Goal: Task Accomplishment & Management: Complete application form

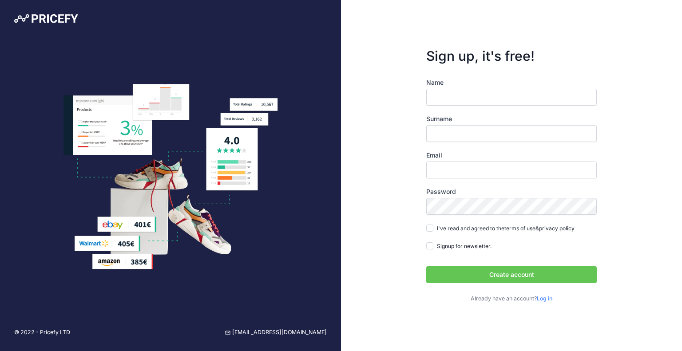
click at [446, 95] on input "Name" at bounding box center [511, 97] width 170 height 17
type input "[PERSON_NAME]"
type input "HUssain"
click at [432, 172] on input "Email" at bounding box center [511, 170] width 170 height 17
type input "[PERSON_NAME][EMAIL_ADDRESS][PERSON_NAME][DOMAIN_NAME]"
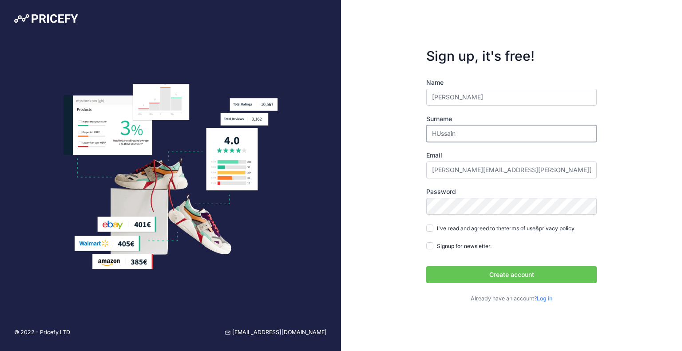
click at [442, 133] on input "HUssain" at bounding box center [511, 133] width 170 height 17
type input "Hussain"
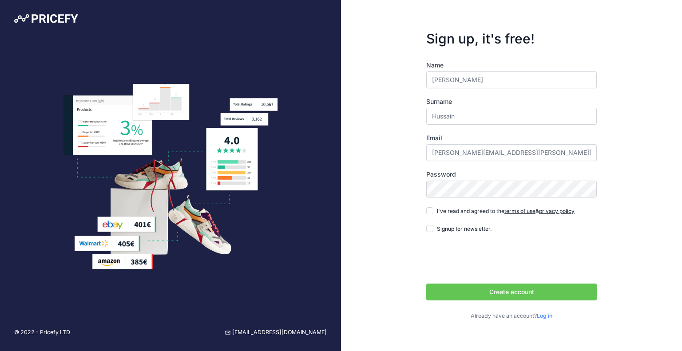
click at [433, 211] on div "I've read and agreed to the terms of use & privacy policy" at bounding box center [500, 210] width 148 height 9
click at [428, 210] on input "I've read and agreed to the terms of use & privacy policy" at bounding box center [429, 210] width 7 height 7
checkbox input "true"
click at [431, 227] on input "Signup for newsletter." at bounding box center [429, 228] width 7 height 7
checkbox input "true"
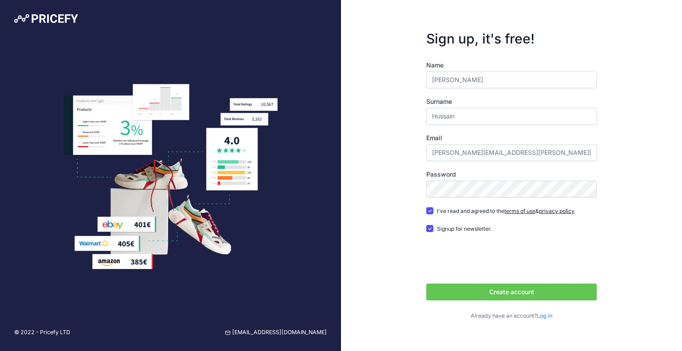
click at [472, 293] on button "Create account" at bounding box center [511, 292] width 170 height 17
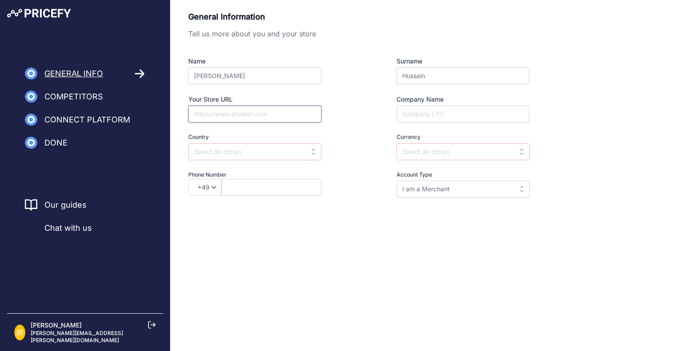
click at [222, 111] on input "Your Store URL" at bounding box center [254, 114] width 133 height 17
paste input "https://y-not.com/"
type input "https://y-not.com/"
click at [417, 116] on input "Company Name" at bounding box center [462, 114] width 133 height 17
type input "y-not"
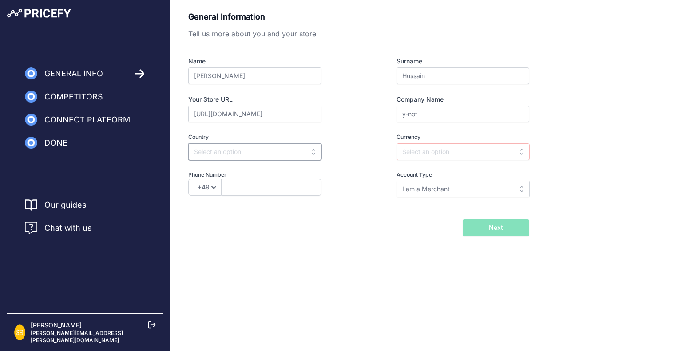
click at [230, 150] on input "text" at bounding box center [254, 151] width 133 height 17
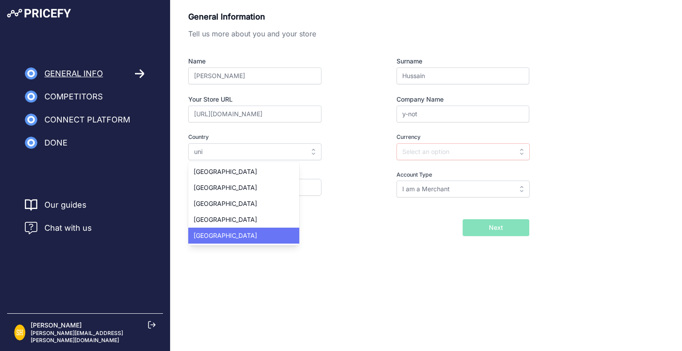
click at [257, 236] on div "United States" at bounding box center [243, 236] width 111 height 16
type input "United States"
type input "USD"
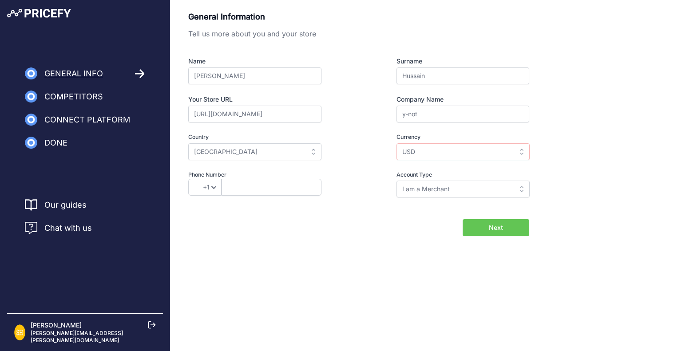
click at [378, 181] on div "Account Type I am a Merchant I am a Brand I am a Merchant I am a Merchant I am …" at bounding box center [446, 184] width 165 height 27
click at [274, 190] on input "text" at bounding box center [272, 187] width 100 height 17
click at [206, 187] on select "+49 +43 +32 +1 +86 +34 +358 +33 +30 +39 +81 +352 +31 +48 +351 +420 +44 +46 +41 …" at bounding box center [204, 187] width 33 height 17
click at [206, 190] on select "+49 +43 +32 +1 +86 +34 +358 +33 +30 +39 +81 +352 +31 +48 +351 +420 +44 +46 +41 …" at bounding box center [204, 187] width 33 height 17
click at [206, 186] on select "+49 +43 +32 +1 +86 +34 +358 +33 +30 +39 +81 +352 +31 +48 +351 +420 +44 +46 +41 …" at bounding box center [204, 187] width 33 height 17
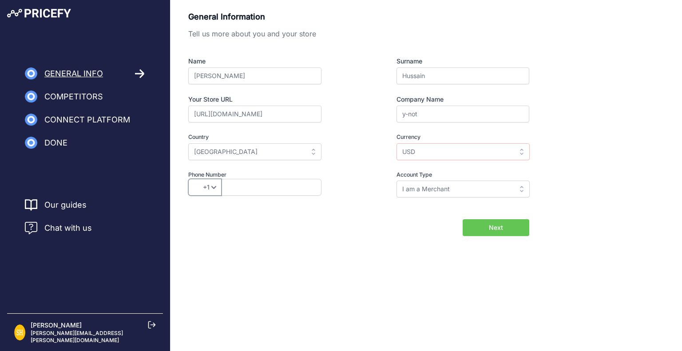
select select "91"
click at [188, 179] on select "+49 +43 +32 +1 +86 +34 +358 +33 +30 +39 +81 +352 +31 +48 +351 +420 +44 +46 +41 …" at bounding box center [204, 187] width 33 height 17
click at [431, 190] on input "I am a Merchant" at bounding box center [462, 189] width 133 height 17
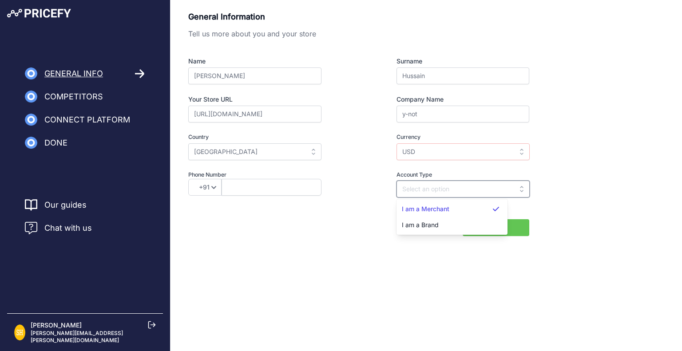
click at [430, 188] on input "text" at bounding box center [462, 189] width 133 height 17
type input "I am a Merchant"
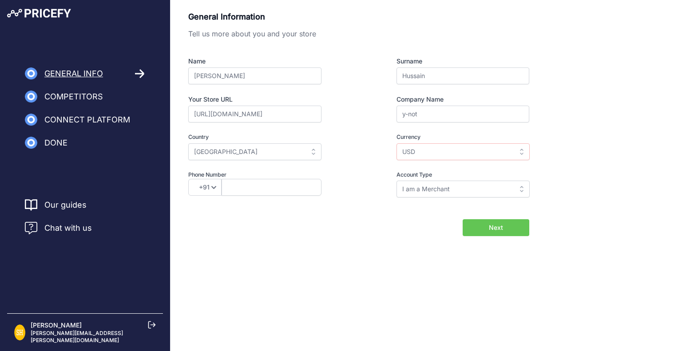
click at [510, 229] on button "Next" at bounding box center [496, 227] width 67 height 17
click at [258, 188] on input "text" at bounding box center [272, 187] width 100 height 17
type input "7795081289"
click at [500, 230] on span "Next" at bounding box center [496, 227] width 14 height 9
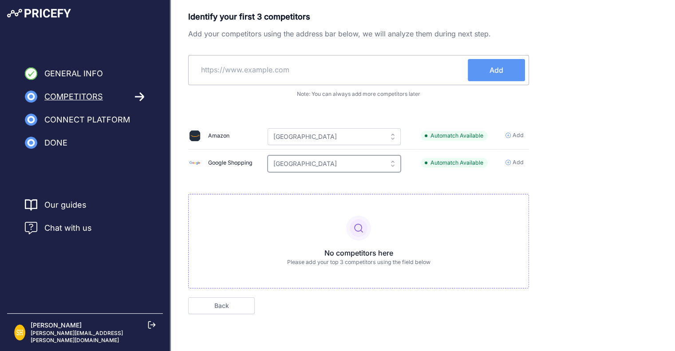
click at [300, 162] on input "United States" at bounding box center [334, 163] width 133 height 17
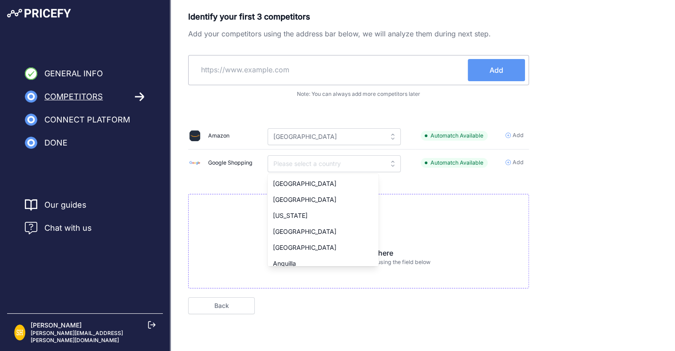
click at [295, 66] on input "text" at bounding box center [330, 69] width 276 height 21
type input "United States"
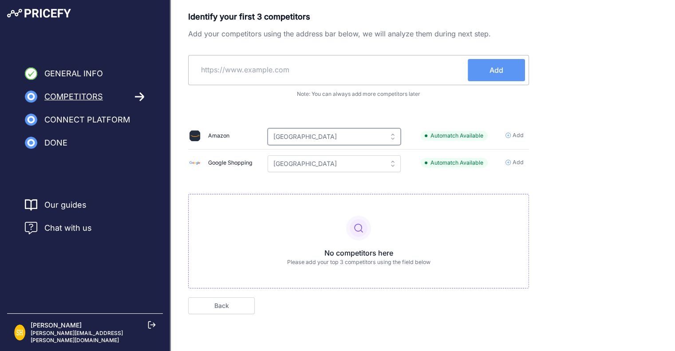
click at [312, 137] on input "United States" at bounding box center [334, 136] width 133 height 17
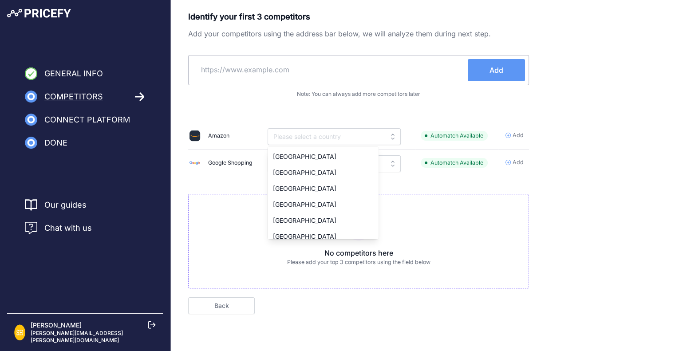
click at [247, 68] on input "text" at bounding box center [330, 69] width 276 height 21
type input "United States"
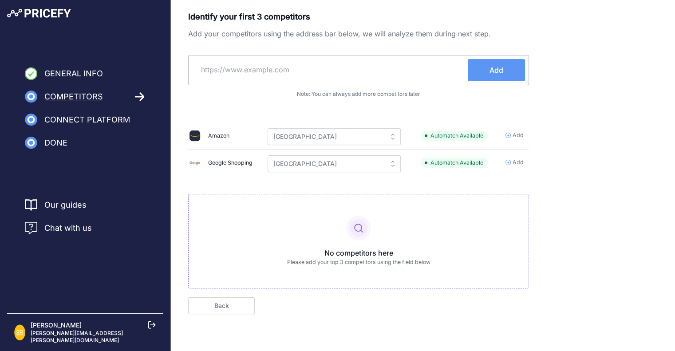
paste input "https://y-not.com/"
type input "https://y-not.com/"
click at [489, 72] on button "Add" at bounding box center [496, 70] width 57 height 22
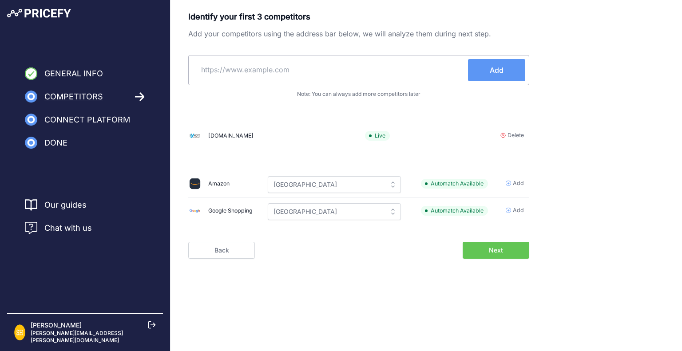
click at [503, 135] on icon at bounding box center [502, 135] width 5 height 5
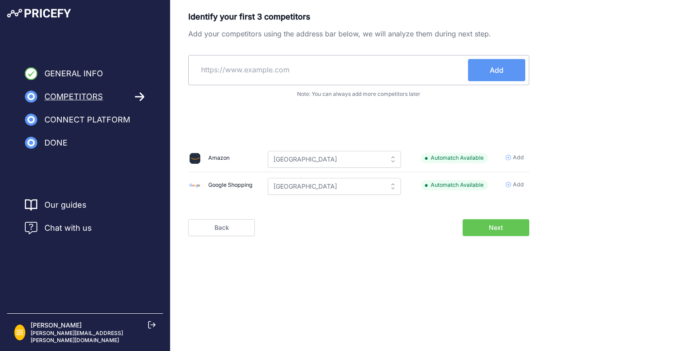
click at [245, 70] on input "text" at bounding box center [330, 69] width 276 height 21
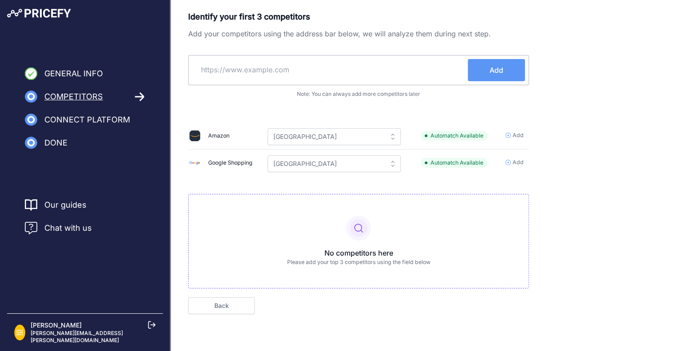
click at [511, 133] on icon at bounding box center [508, 135] width 5 height 5
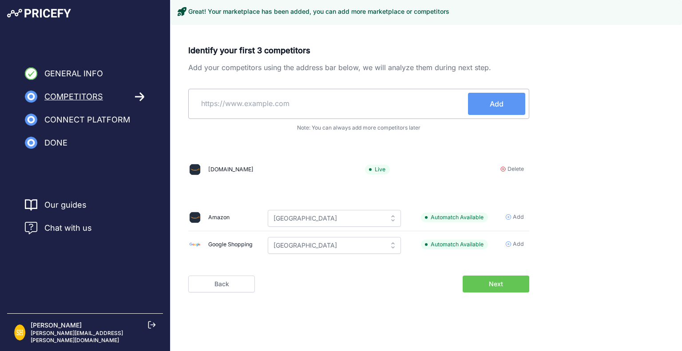
drag, startPoint x: 328, startPoint y: 172, endPoint x: 288, endPoint y: 170, distance: 40.0
click at [288, 170] on div "amazon.com" at bounding box center [272, 169] width 166 height 12
click at [508, 168] on span "Delete" at bounding box center [515, 169] width 16 height 8
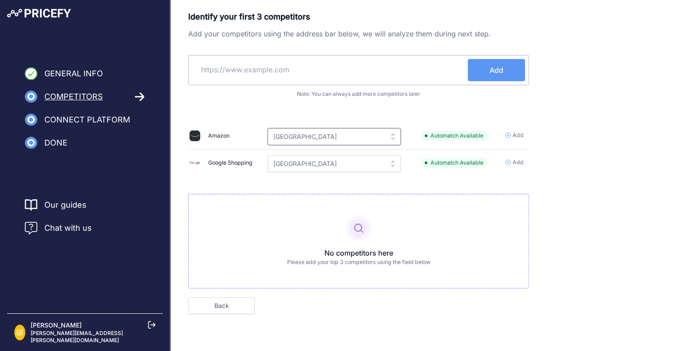
click at [301, 141] on input "United States" at bounding box center [334, 136] width 133 height 17
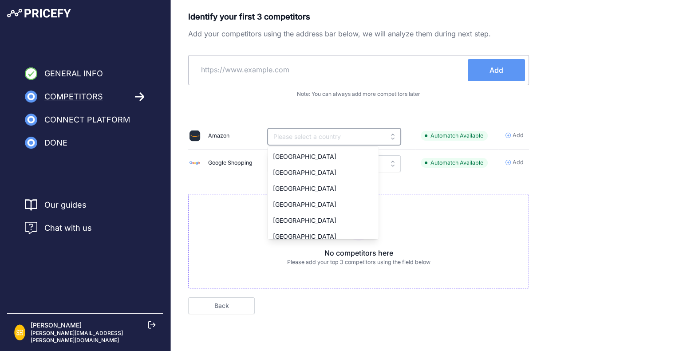
paste input "https://www.4imprint.com/"
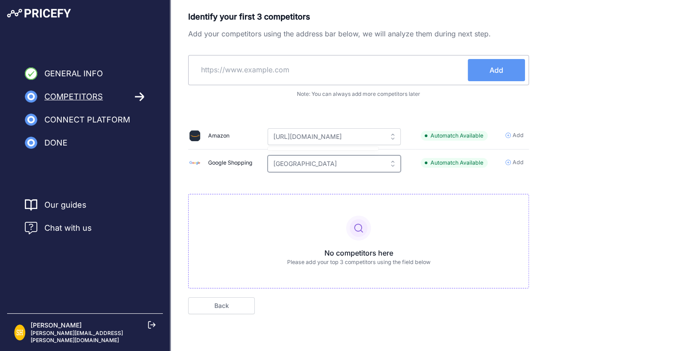
click at [315, 167] on input "United States" at bounding box center [334, 163] width 133 height 17
type input "United States"
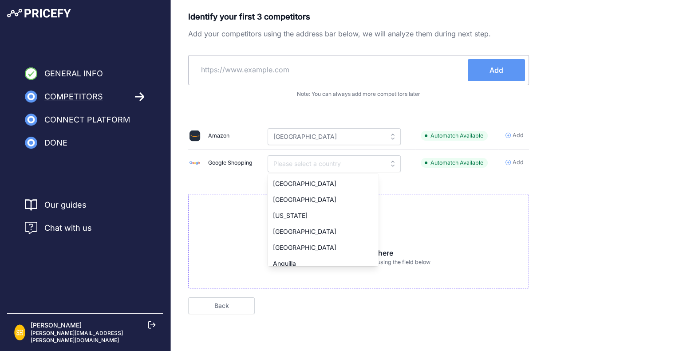
click at [309, 71] on input "text" at bounding box center [330, 69] width 276 height 21
type input "United States"
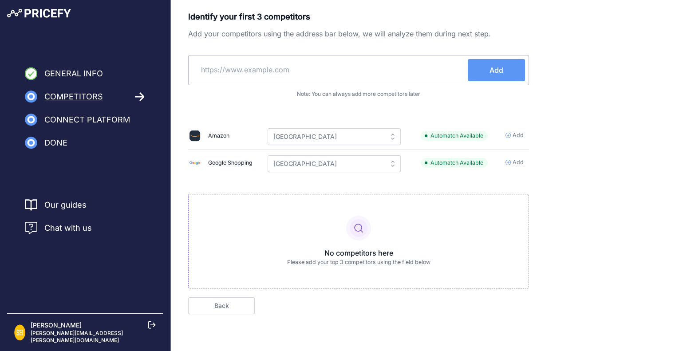
click at [309, 71] on input "text" at bounding box center [330, 69] width 276 height 21
paste input "https://www.4imprint.com/"
type input "https://www.4imprint.com/"
click at [489, 72] on button "Add" at bounding box center [496, 70] width 57 height 22
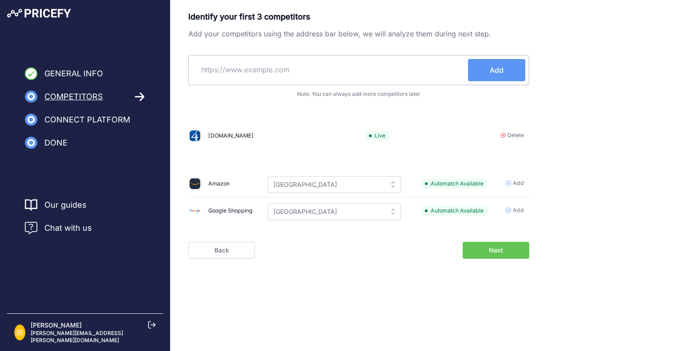
click at [300, 65] on input "text" at bounding box center [330, 69] width 276 height 21
paste input "https://www.vistaprint.com/"
type input "https://www.vistaprint.com/"
click at [484, 67] on button "Add" at bounding box center [496, 70] width 57 height 22
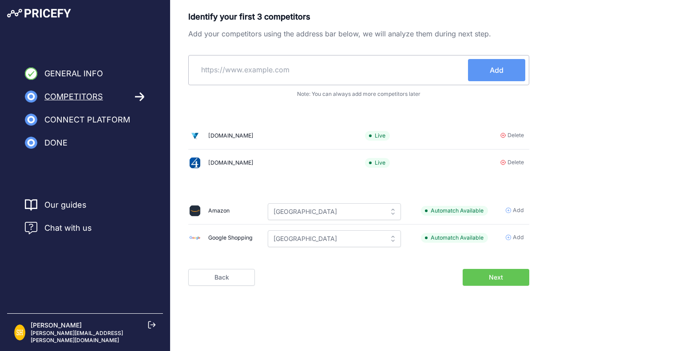
click at [501, 67] on span "Add" at bounding box center [497, 70] width 14 height 11
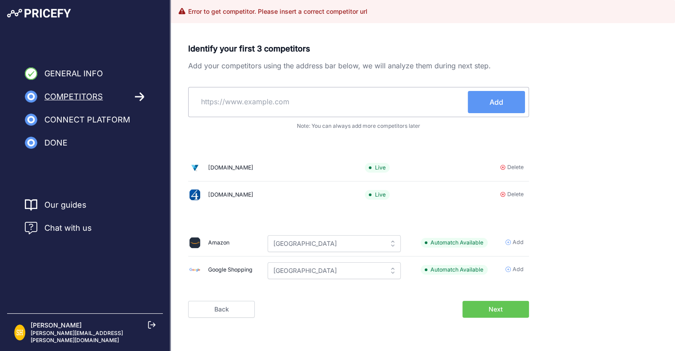
click at [329, 106] on div "Identify your first 3 competitors Add your competitors using the address bar be…" at bounding box center [358, 165] width 341 height 244
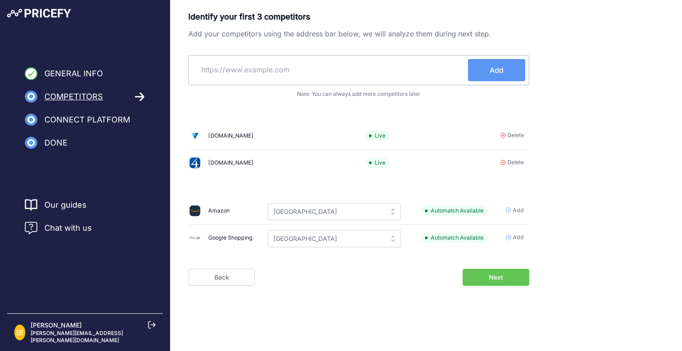
click at [452, 210] on span "Automatch Available" at bounding box center [454, 211] width 67 height 10
click at [289, 65] on input "text" at bounding box center [330, 69] width 276 height 21
paste input "https://www.vistaprint.com/"
type input "https://www.vistaprint.com/"
click at [495, 71] on span "Add" at bounding box center [497, 70] width 14 height 11
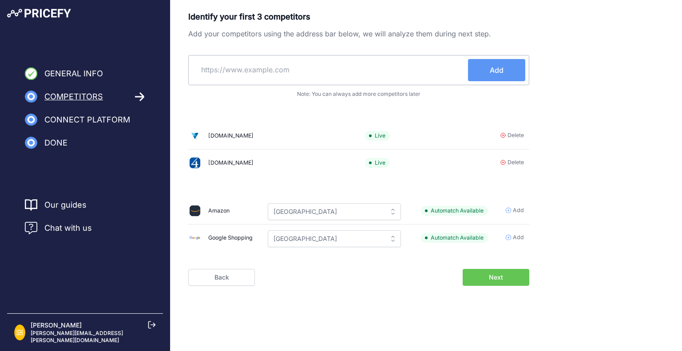
click at [517, 138] on span "Delete" at bounding box center [515, 135] width 16 height 8
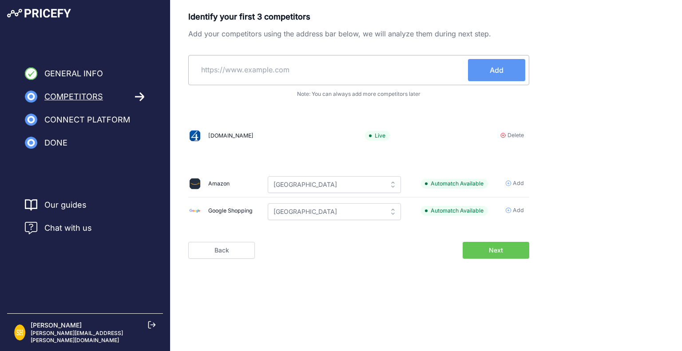
click at [515, 137] on span "Delete" at bounding box center [515, 135] width 16 height 8
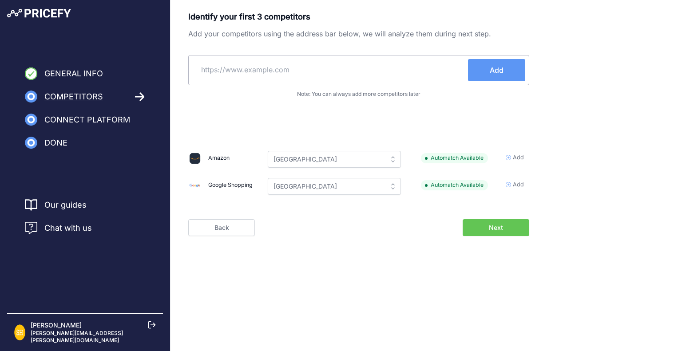
click at [289, 71] on input "text" at bounding box center [330, 69] width 276 height 21
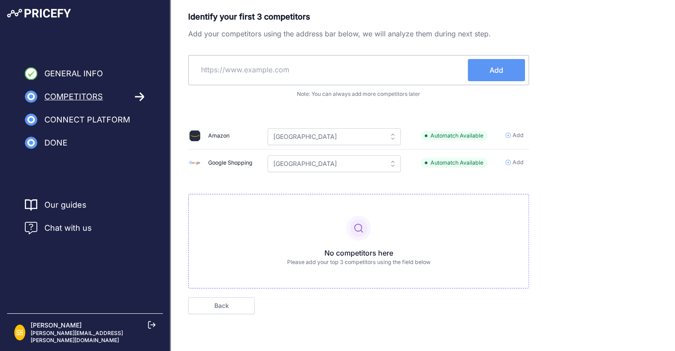
paste input "https://www.vistaprint.com/"
type input "https://www.vistaprint.com/"
click at [487, 71] on button "Add" at bounding box center [496, 70] width 57 height 22
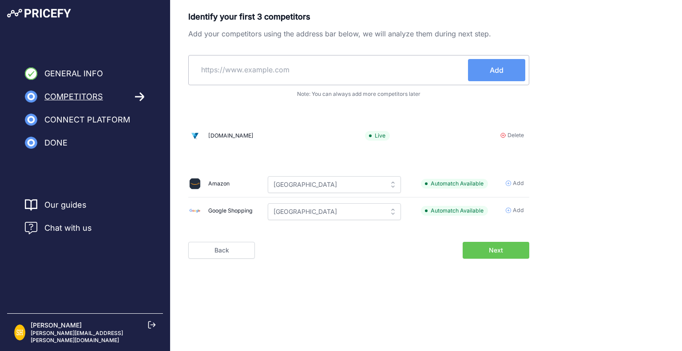
click at [259, 67] on input "text" at bounding box center [330, 69] width 276 height 21
paste input "https://www.4imprint.com/"
type input "https://www.4imprint.com/"
click at [491, 67] on span "Add" at bounding box center [497, 70] width 14 height 11
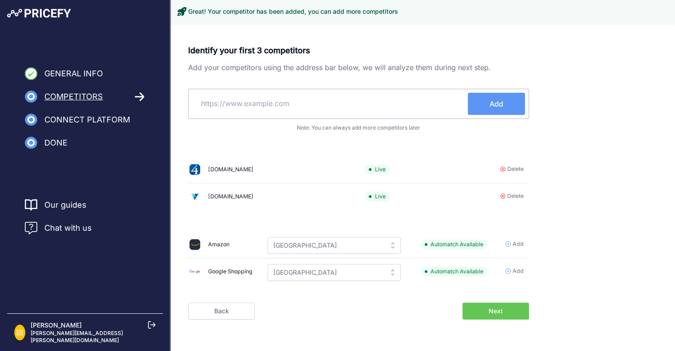
click at [487, 307] on button "Next" at bounding box center [496, 311] width 67 height 17
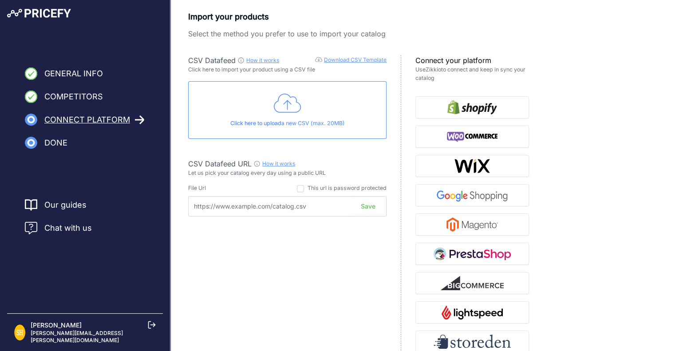
click at [313, 211] on input "text" at bounding box center [287, 206] width 198 height 20
click at [359, 62] on link "Download CSV Template" at bounding box center [355, 59] width 63 height 7
click at [293, 108] on icon at bounding box center [288, 103] width 28 height 22
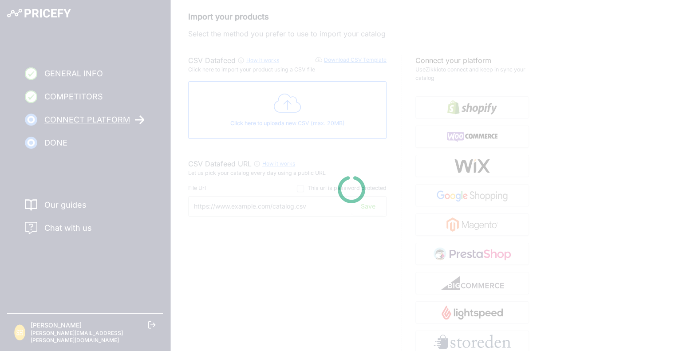
type input "https://csv.pricefy.io/merchant/manual_csv/9916/2025_08_20_17_28_MANUAL_CSV_991…"
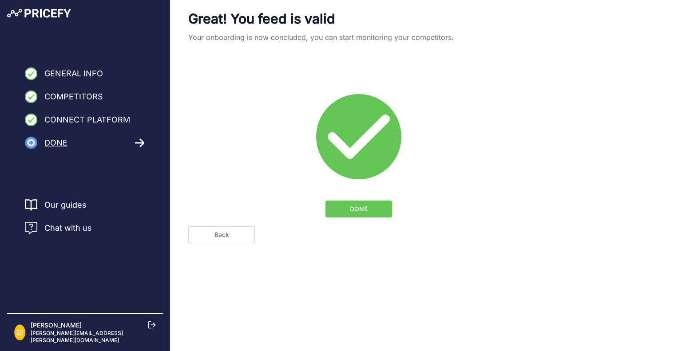
click at [342, 208] on button "DONE" at bounding box center [358, 209] width 67 height 17
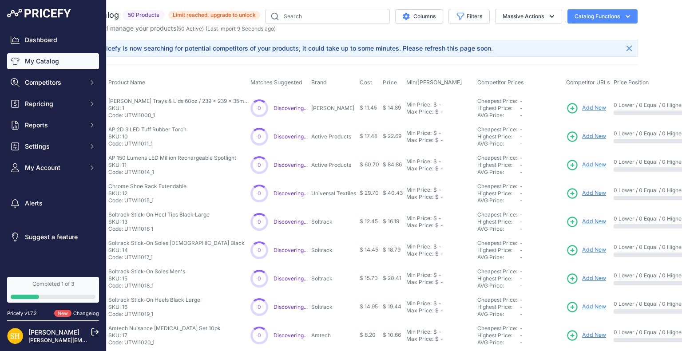
scroll to position [0, 136]
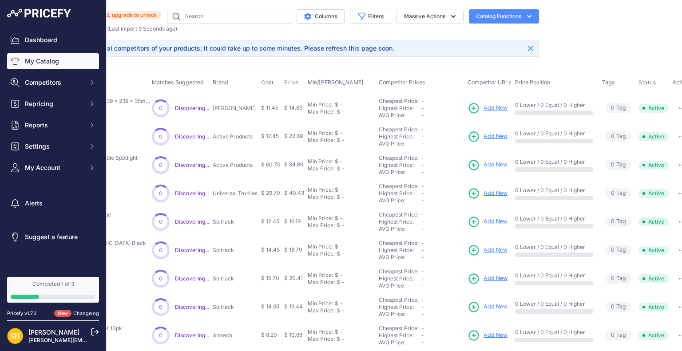
click at [673, 105] on button "button" at bounding box center [682, 108] width 18 height 12
click at [623, 47] on main "Close You are not connected to the internet. ​" at bounding box center [394, 175] width 575 height 351
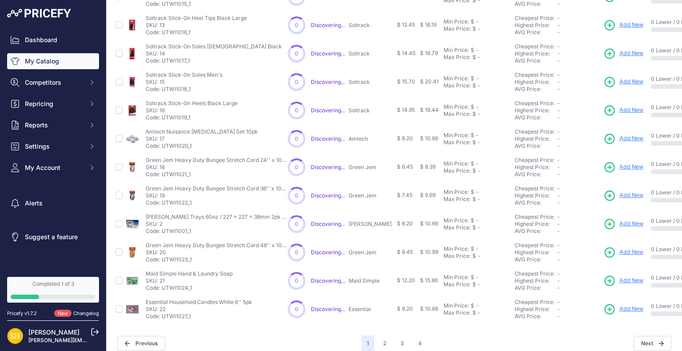
scroll to position [212, 0]
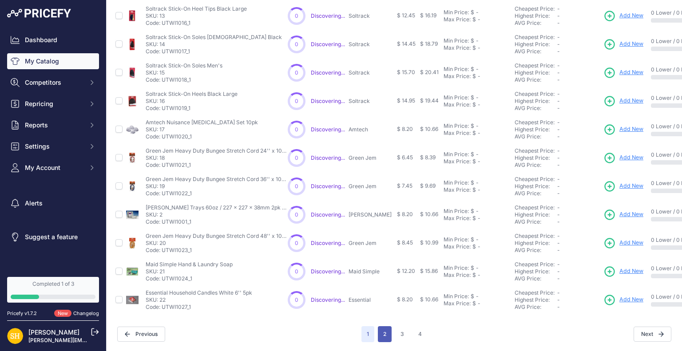
click at [383, 332] on button "2" at bounding box center [385, 334] width 14 height 16
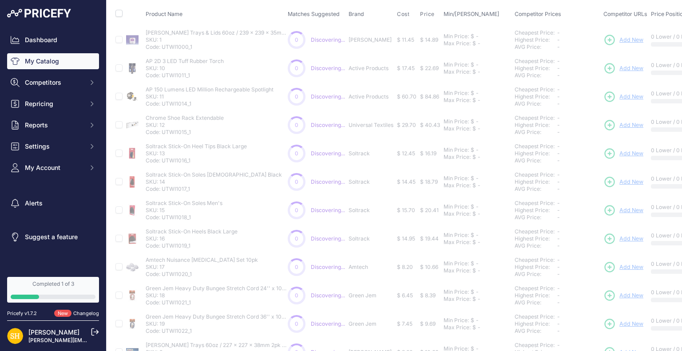
scroll to position [0, 0]
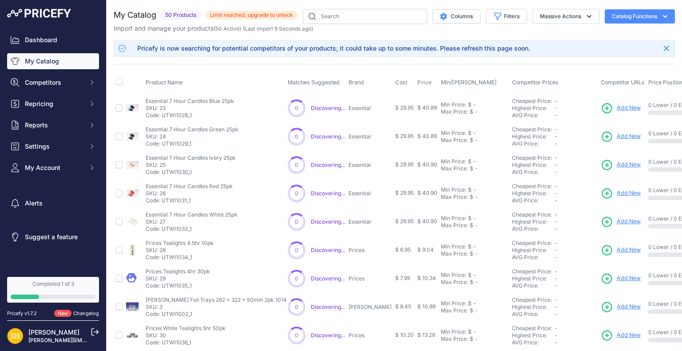
click at [635, 17] on button "Catalog Functions" at bounding box center [640, 16] width 70 height 14
click at [470, 21] on button "Columns" at bounding box center [456, 16] width 48 height 14
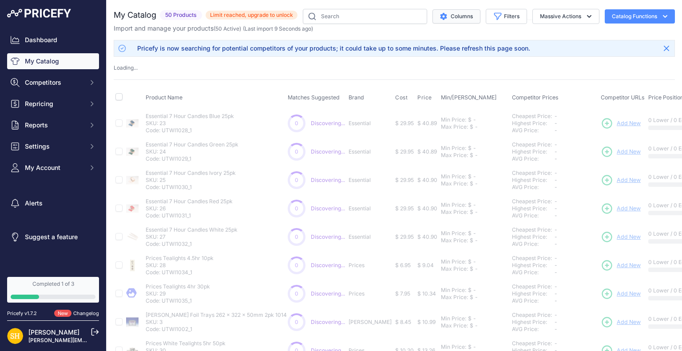
click at [470, 21] on button "Columns" at bounding box center [456, 16] width 48 height 14
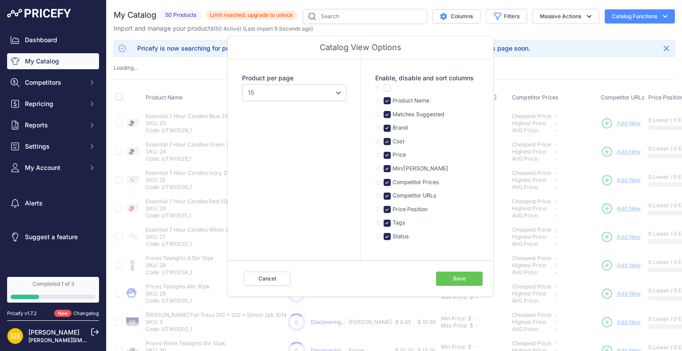
click at [475, 335] on main "Close You are not connected to the internet. ​" at bounding box center [394, 175] width 575 height 351
click at [445, 281] on button "Save" at bounding box center [459, 279] width 47 height 14
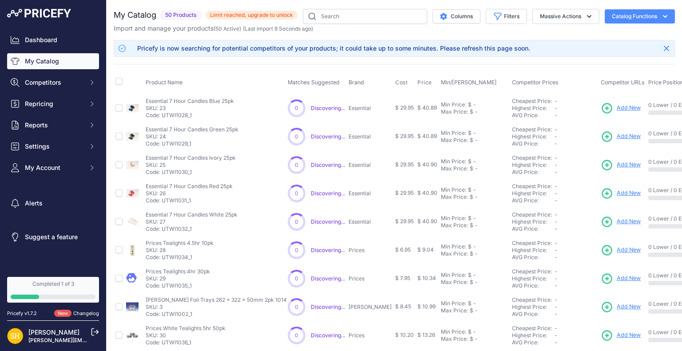
click at [601, 108] on icon at bounding box center [607, 108] width 12 height 12
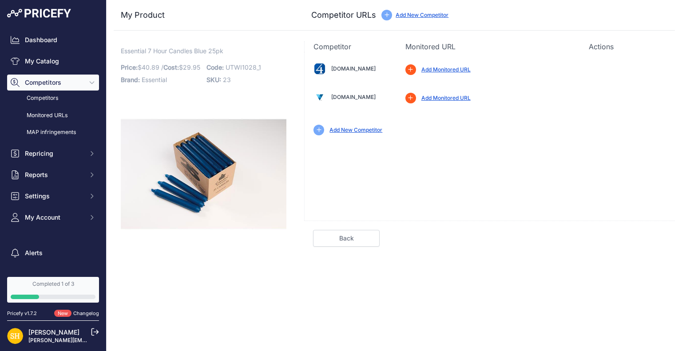
click at [438, 67] on link "Add Monitored URL" at bounding box center [445, 69] width 49 height 7
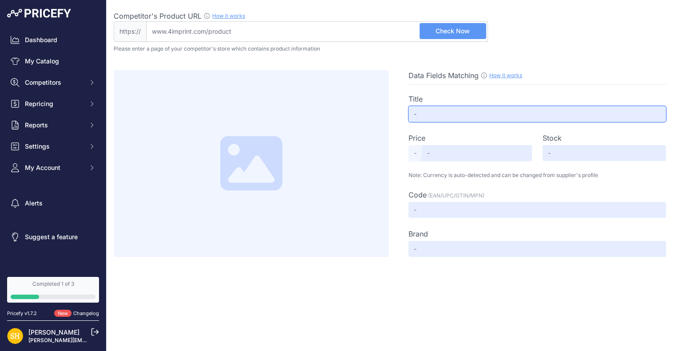
click at [432, 113] on input "text" at bounding box center [536, 114] width 257 height 16
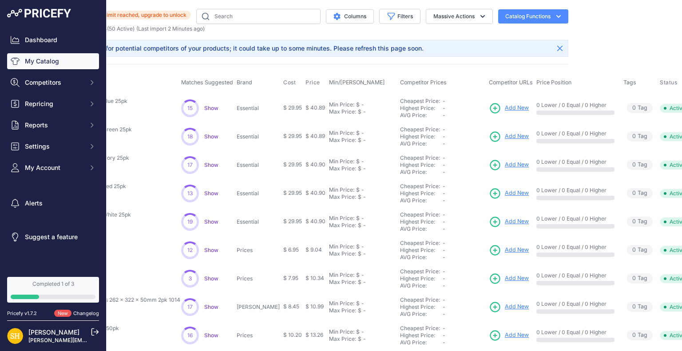
scroll to position [0, 110]
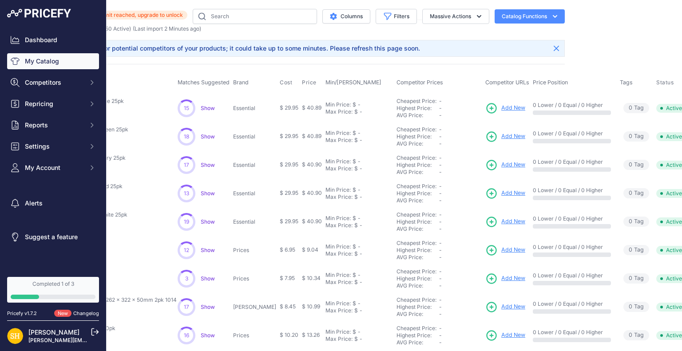
click at [501, 104] on span "Add New" at bounding box center [513, 108] width 24 height 8
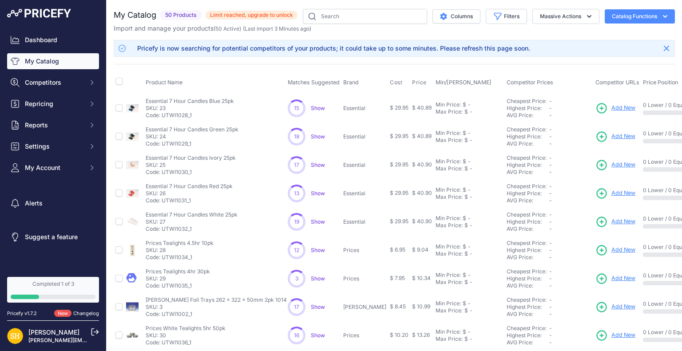
click at [319, 106] on span "Show" at bounding box center [318, 108] width 14 height 7
drag, startPoint x: 139, startPoint y: 94, endPoint x: 319, endPoint y: 73, distance: 181.4
click at [319, 73] on table "Product Name Matches Suggested Brand Cost" at bounding box center [468, 295] width 708 height 449
click at [393, 58] on div "My Catalog 50 Products" at bounding box center [394, 278] width 561 height 539
click at [585, 13] on icon "button" at bounding box center [589, 16] width 9 height 9
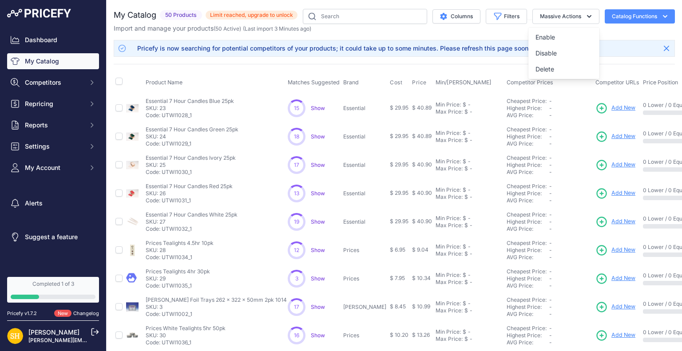
click at [389, 64] on div "Product Name Matches Suggested Brand Cost" at bounding box center [394, 292] width 561 height 456
click at [569, 20] on button "Massive Actions" at bounding box center [565, 16] width 67 height 15
click at [505, 33] on div "My Catalog 50 Products" at bounding box center [394, 278] width 561 height 539
click at [491, 34] on div "My Catalog 50 Products" at bounding box center [394, 278] width 561 height 539
drag, startPoint x: 252, startPoint y: 15, endPoint x: 501, endPoint y: 36, distance: 249.5
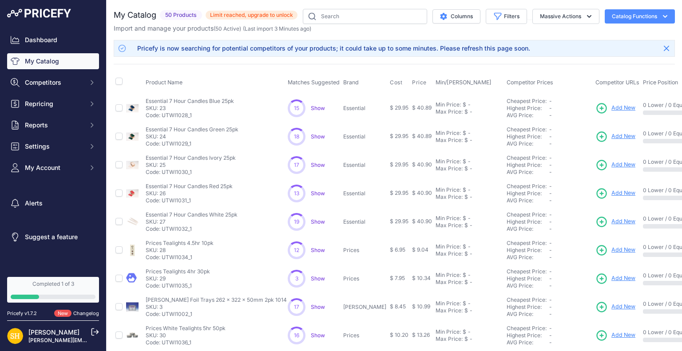
click at [501, 36] on div "My Catalog 50 Products" at bounding box center [394, 278] width 561 height 539
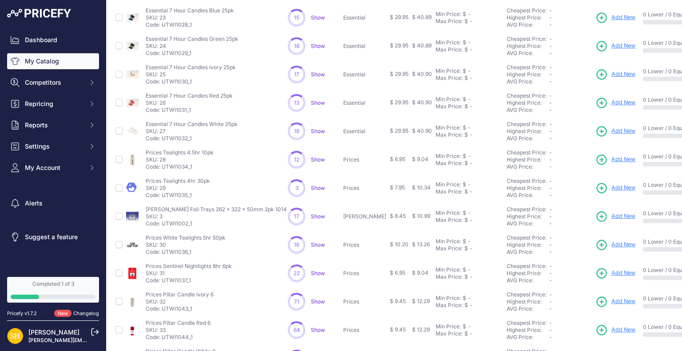
scroll to position [212, 0]
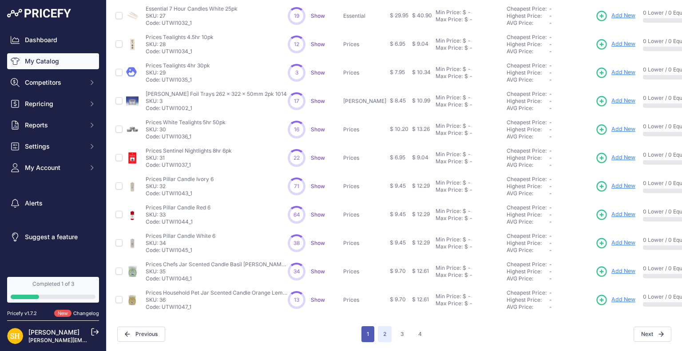
click at [367, 326] on button "1" at bounding box center [367, 334] width 13 height 16
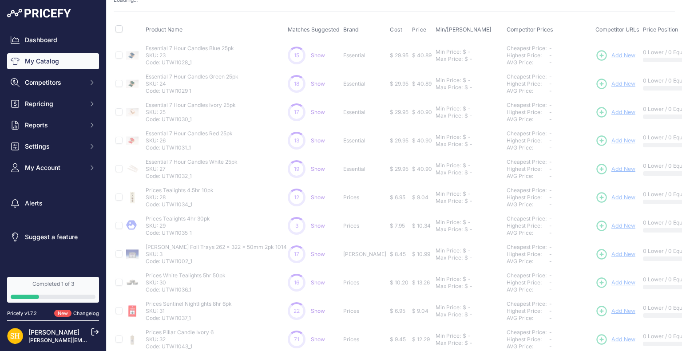
scroll to position [0, 0]
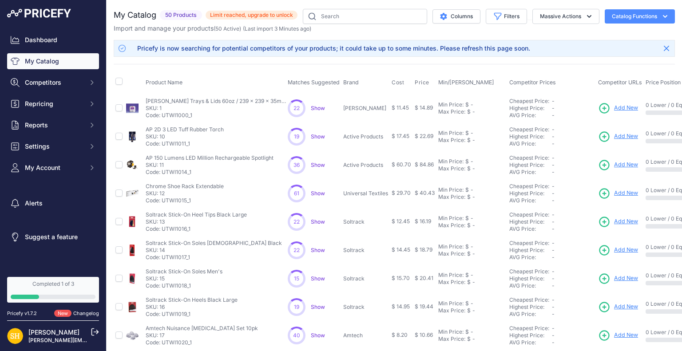
click at [314, 109] on span "Show" at bounding box center [318, 108] width 14 height 7
click at [664, 48] on icon "Close" at bounding box center [666, 48] width 5 height 5
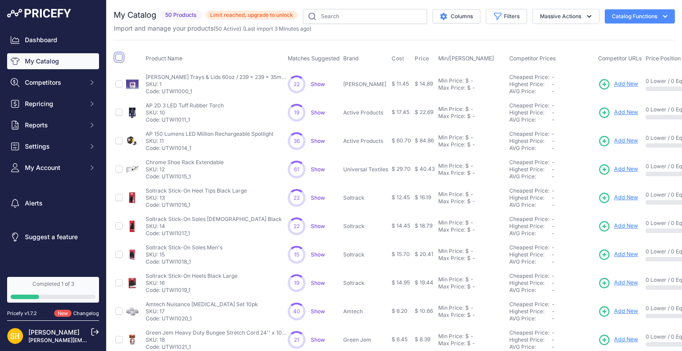
click at [117, 57] on input "checkbox" at bounding box center [118, 57] width 7 height 7
checkbox input "true"
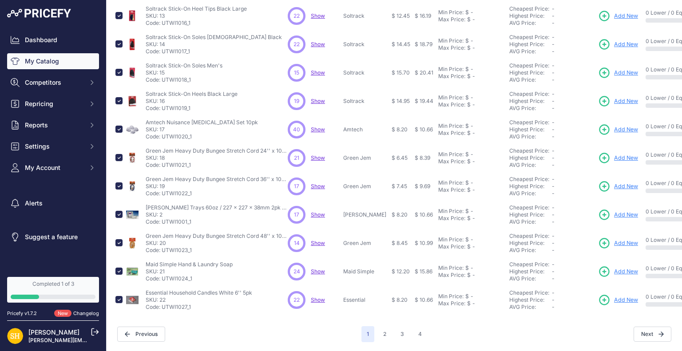
scroll to position [204, 0]
click at [384, 332] on button "2" at bounding box center [385, 334] width 14 height 16
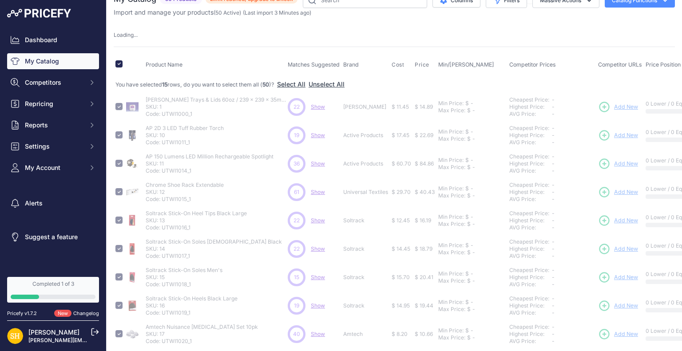
scroll to position [0, 0]
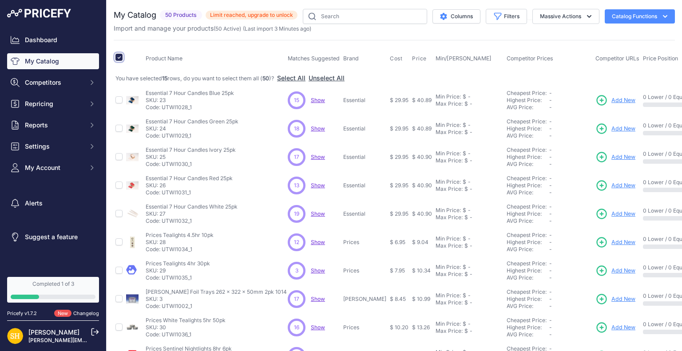
click at [117, 56] on input "checkbox" at bounding box center [118, 57] width 7 height 7
checkbox input "false"
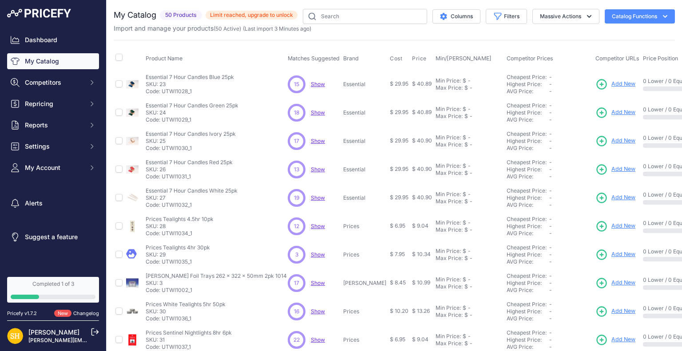
click at [318, 85] on span "Show" at bounding box center [318, 84] width 14 height 7
click at [629, 14] on button "Catalog Functions" at bounding box center [640, 16] width 70 height 14
click at [598, 51] on div "Export" at bounding box center [623, 51] width 99 height 16
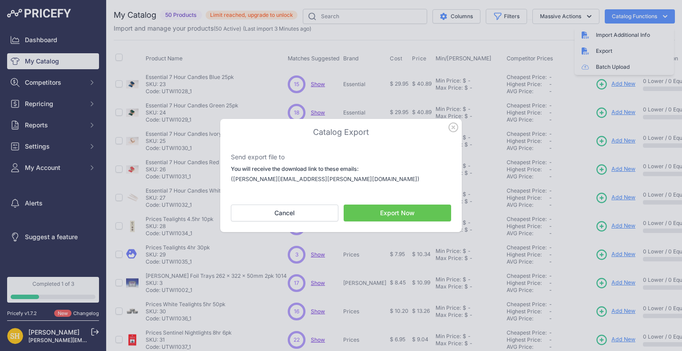
click at [415, 212] on button "Export Now" at bounding box center [397, 213] width 107 height 17
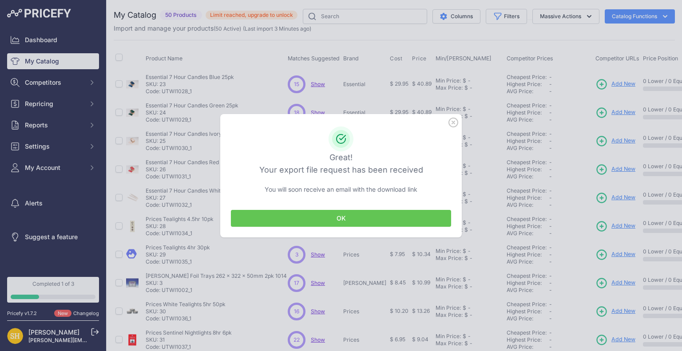
click at [295, 221] on button "OK" at bounding box center [341, 218] width 220 height 17
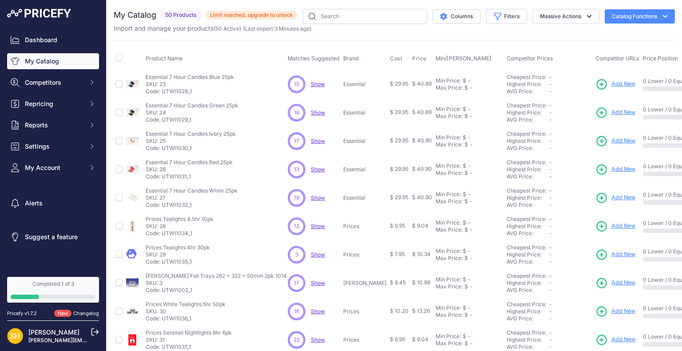
click at [324, 83] on div "15 15 Show Discovering..." at bounding box center [314, 84] width 52 height 18
click at [321, 83] on span "Show" at bounding box center [318, 84] width 14 height 7
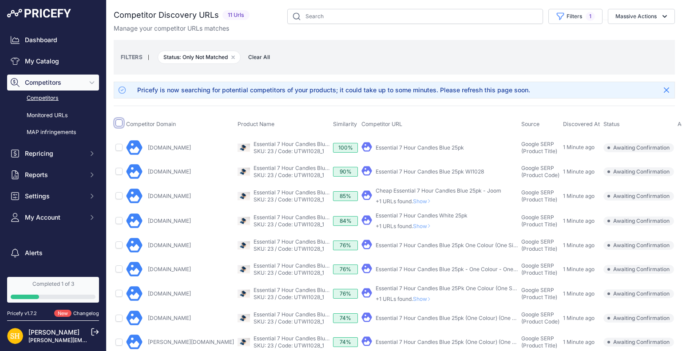
click at [121, 122] on input "checkbox" at bounding box center [118, 122] width 7 height 7
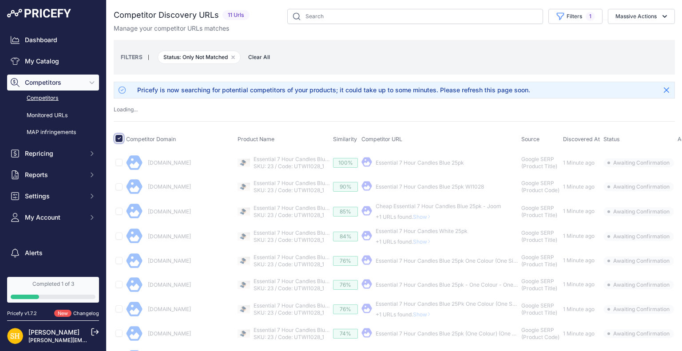
click at [121, 139] on input "checkbox" at bounding box center [118, 138] width 7 height 7
click at [380, 110] on div "Loading ..." at bounding box center [394, 110] width 561 height 8
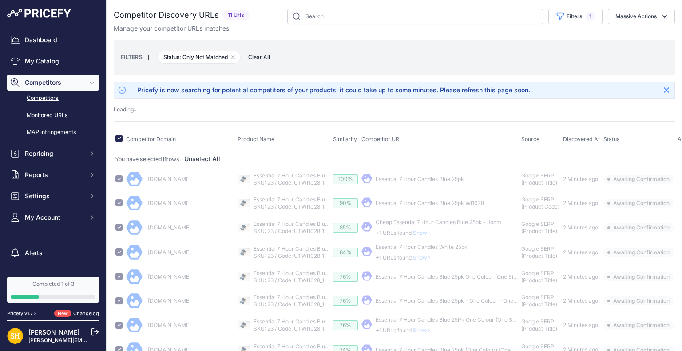
checkbox input "false"
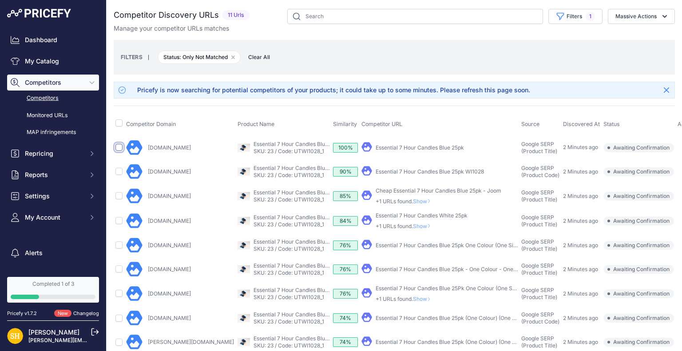
click at [119, 147] on input "checkbox" at bounding box center [118, 147] width 7 height 7
checkbox input "true"
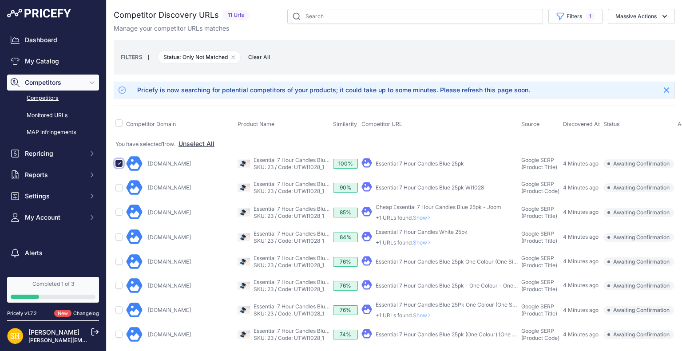
click at [119, 163] on input "checkbox" at bounding box center [118, 163] width 7 height 7
checkbox input "false"
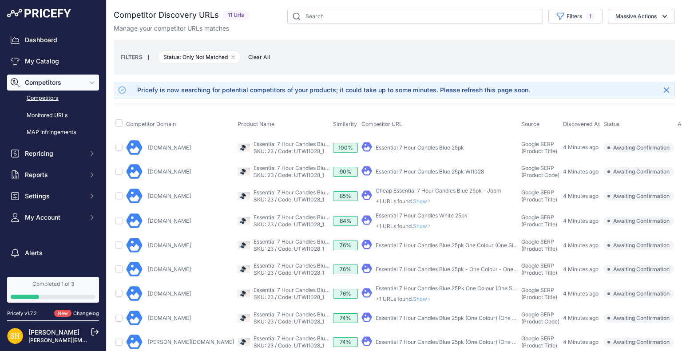
click at [50, 96] on link "Competitors" at bounding box center [53, 99] width 92 height 16
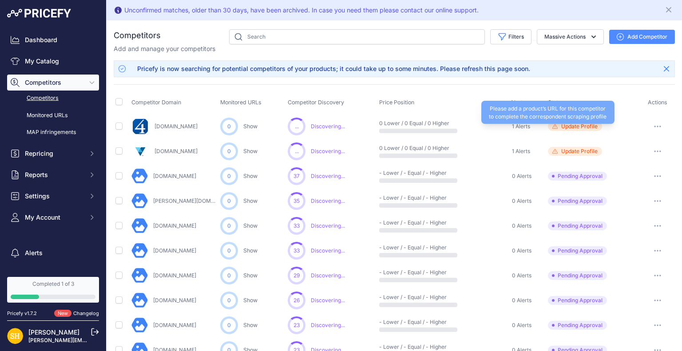
click at [566, 127] on span "Update Profile" at bounding box center [579, 126] width 36 height 7
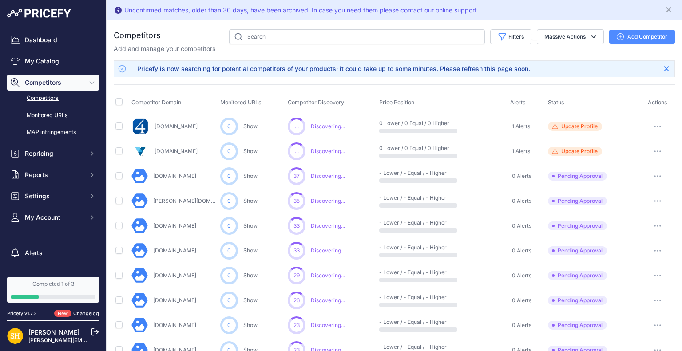
click at [58, 81] on span "Competitors" at bounding box center [54, 82] width 58 height 9
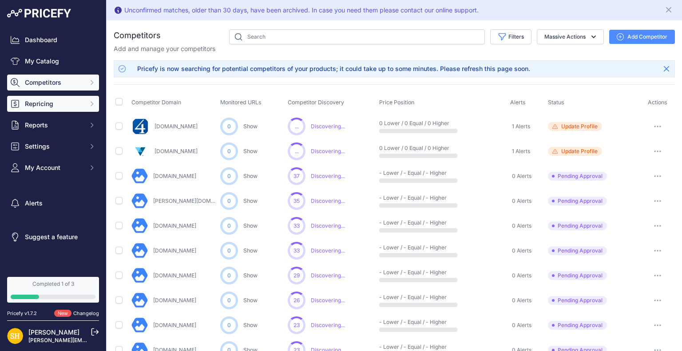
click at [69, 107] on span "Repricing" at bounding box center [54, 103] width 58 height 9
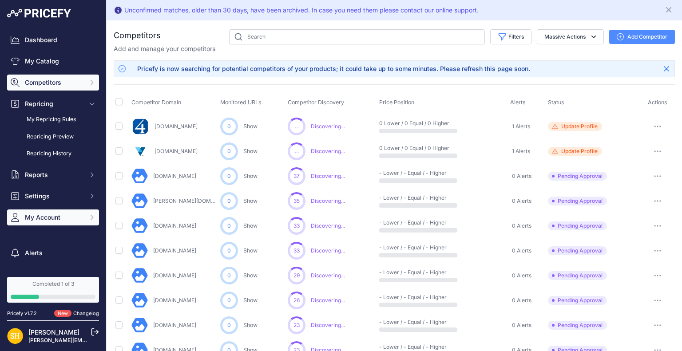
click at [53, 218] on span "My Account" at bounding box center [54, 217] width 58 height 9
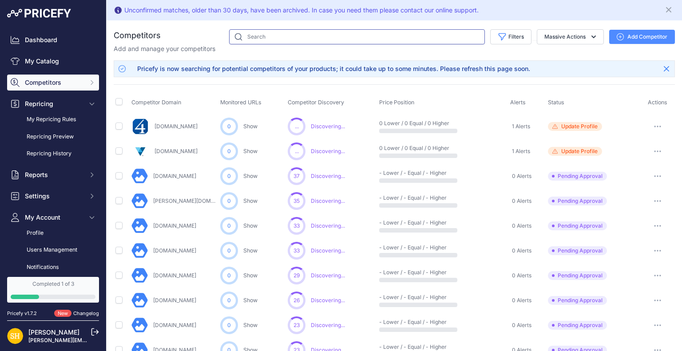
click at [271, 35] on input "text" at bounding box center [357, 36] width 256 height 15
click at [522, 125] on span "1 Alerts" at bounding box center [521, 126] width 18 height 7
drag, startPoint x: 67, startPoint y: 83, endPoint x: 71, endPoint y: 87, distance: 5.0
click at [68, 83] on span "Competitors" at bounding box center [54, 82] width 58 height 9
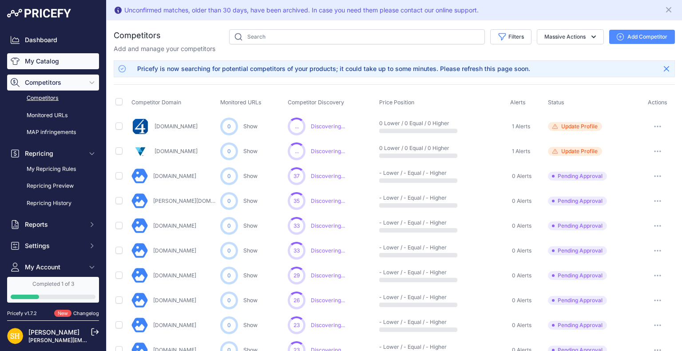
click at [53, 59] on link "My Catalog" at bounding box center [53, 61] width 92 height 16
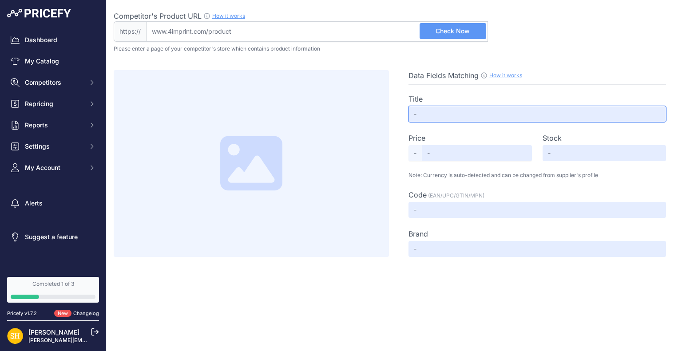
click at [437, 113] on input "text" at bounding box center [536, 114] width 257 height 16
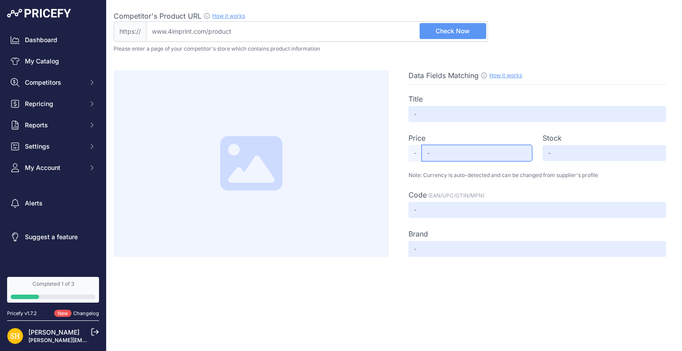
click at [455, 156] on input "text" at bounding box center [477, 153] width 110 height 16
click at [446, 207] on input "text" at bounding box center [536, 210] width 257 height 16
click at [431, 246] on input "text" at bounding box center [536, 249] width 257 height 16
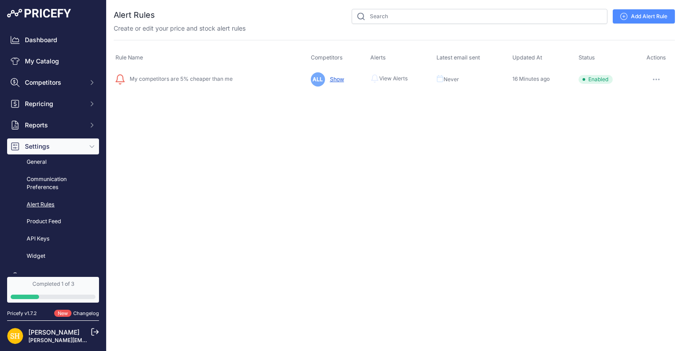
click at [330, 82] on link "Show" at bounding box center [335, 79] width 18 height 7
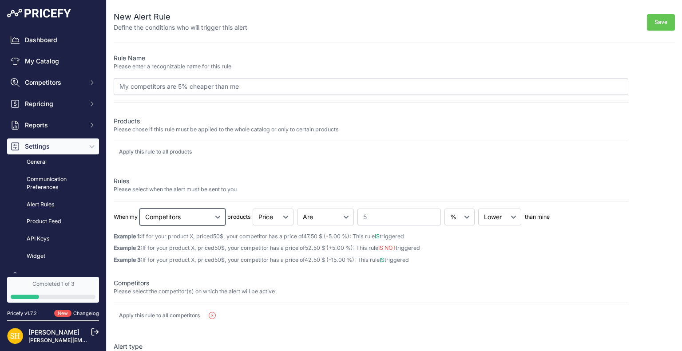
click at [187, 215] on select "Cheapest Competitor Highest Competitor Competitors" at bounding box center [182, 217] width 86 height 17
click at [292, 170] on div "Rule Name Please enter a recognizable name for this rule My competitors are 5% …" at bounding box center [371, 272] width 515 height 436
click at [201, 87] on input "My competitors are 5% cheaper than me" at bounding box center [371, 86] width 515 height 17
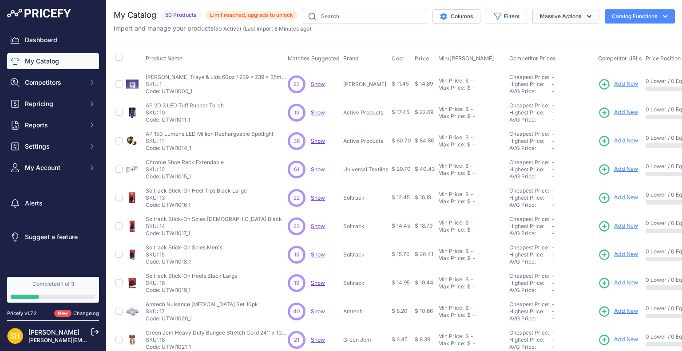
click at [566, 17] on button "Massive Actions" at bounding box center [565, 16] width 67 height 15
click at [643, 19] on button "Catalog Functions" at bounding box center [640, 16] width 70 height 14
click at [604, 51] on div "Export" at bounding box center [623, 51] width 99 height 16
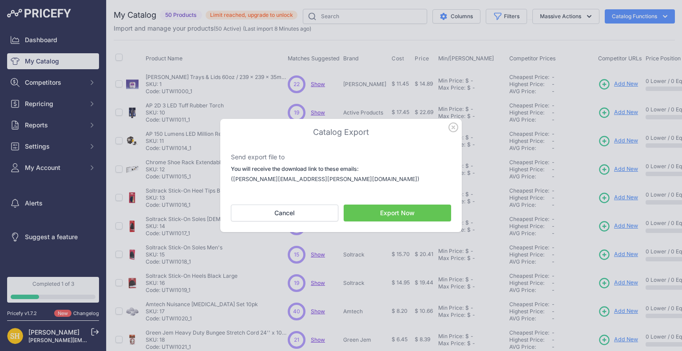
click at [362, 212] on button "Export Now" at bounding box center [397, 213] width 107 height 17
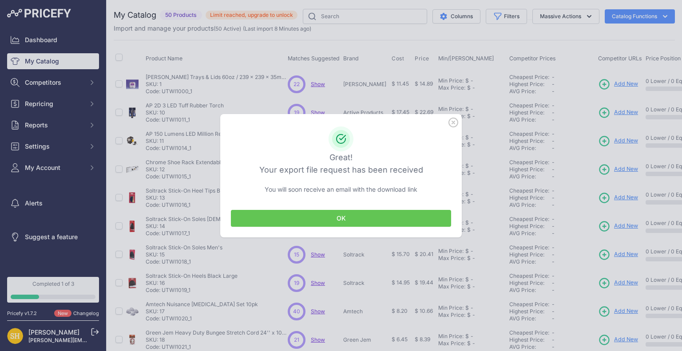
click at [347, 216] on button "OK" at bounding box center [341, 218] width 220 height 17
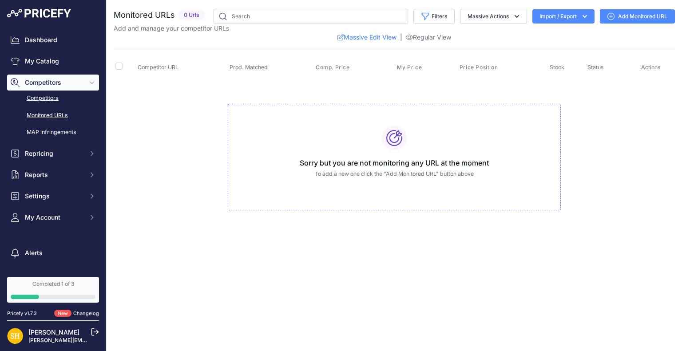
click at [50, 95] on link "Competitors" at bounding box center [53, 99] width 92 height 16
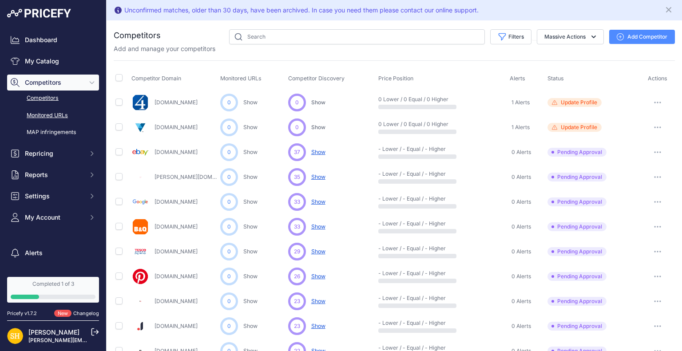
click at [51, 114] on link "Monitored URLs" at bounding box center [53, 116] width 92 height 16
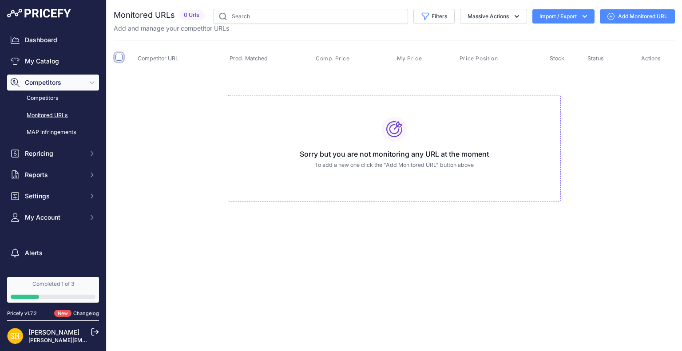
click at [118, 58] on input "checkbox" at bounding box center [118, 57] width 7 height 7
checkbox input "true"
click at [118, 57] on input "checkbox" at bounding box center [118, 57] width 7 height 7
checkbox input "false"
click at [637, 18] on link "Add Monitored URL" at bounding box center [637, 16] width 75 height 14
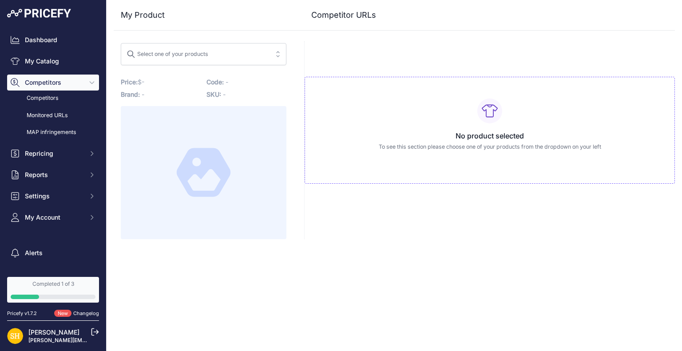
click at [212, 47] on span "Select one of your products" at bounding box center [198, 54] width 142 height 14
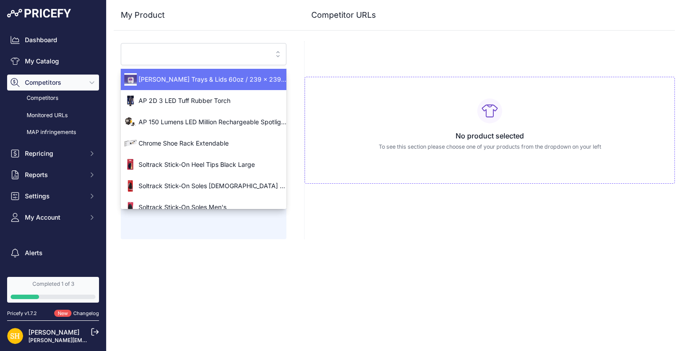
click at [238, 76] on span "[PERSON_NAME] Trays & Lids 60oz / 239 x 239 x 35mm 5pk 1008" at bounding box center [204, 79] width 166 height 9
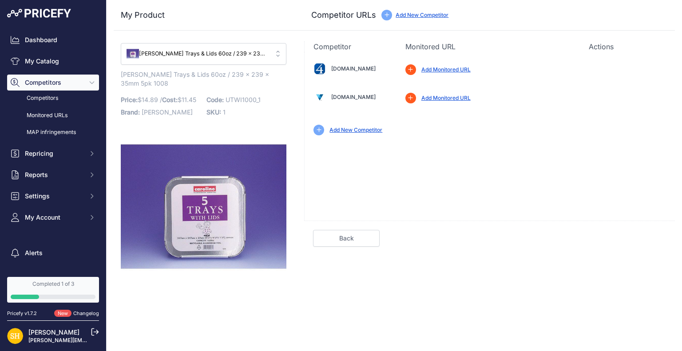
click at [432, 70] on link "Add Monitored URL" at bounding box center [445, 69] width 49 height 7
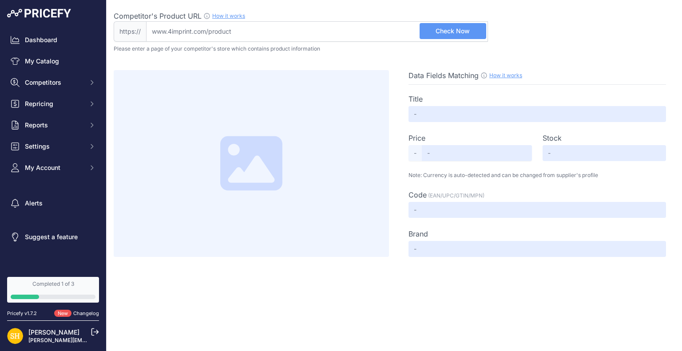
click at [451, 33] on span "Check Now" at bounding box center [452, 31] width 34 height 9
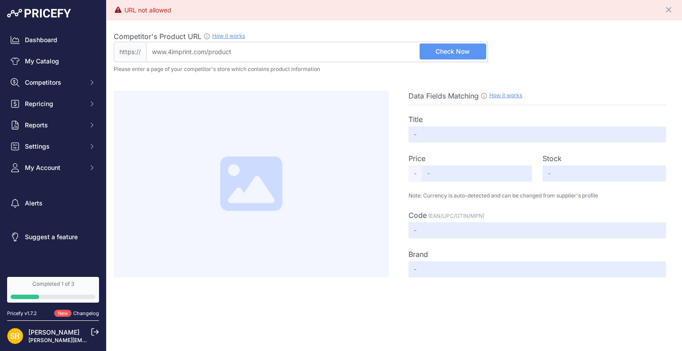
click at [288, 49] on input "Competitor's Product URL How it works In order to create your competitor's extr…" at bounding box center [317, 52] width 342 height 20
click at [270, 51] on input "Competitor's Product URL How it works In order to create your competitor's extr…" at bounding box center [317, 52] width 342 height 20
paste input "https://www.4imprint.com/"
click at [440, 56] on button "Check Now" at bounding box center [453, 52] width 67 height 16
click at [440, 53] on span "Check Now" at bounding box center [452, 51] width 34 height 9
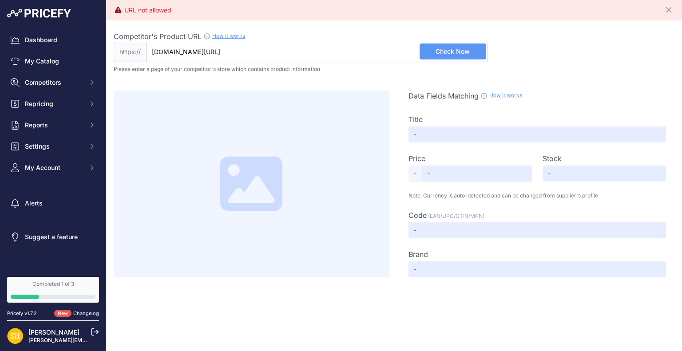
click at [225, 35] on link "How it works" at bounding box center [228, 35] width 33 height 7
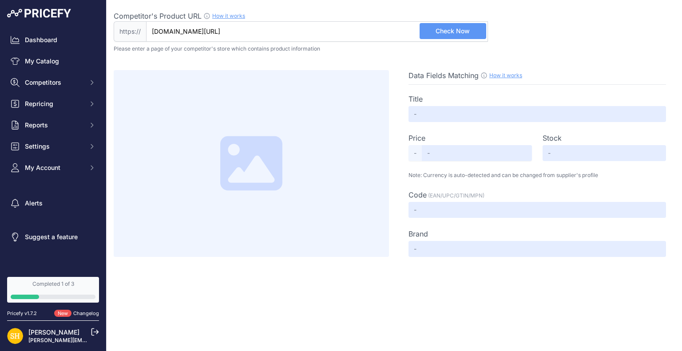
click at [265, 28] on input "www.4imprint.com/" at bounding box center [317, 31] width 342 height 20
drag, startPoint x: 266, startPoint y: 31, endPoint x: 87, endPoint y: 39, distance: 179.5
click at [91, 38] on div "Dashboard My Catalog Competitors Competitors Monitored URLs MAP infringements R…" at bounding box center [341, 175] width 682 height 351
paste input "https://www.4imprint.com/product/103476-M-SS-C-S/Gildan-Softstyle-T-Shirt-Mens-…"
type input "www.4imprint.com/product/103476-M-SS-C-S/Gildan-Softstyle-T-Shirt-Mens-Colors-S…"
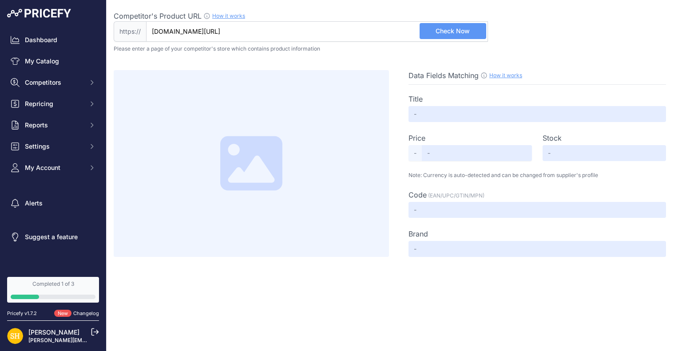
click at [455, 33] on span "Check Now" at bounding box center [452, 31] width 34 height 9
type input "Gildan Softstyle T-Shirt - Men's - Colors - Screen"
type input "5.65"
type input "Available"
type input "103476-M-SS-C-S"
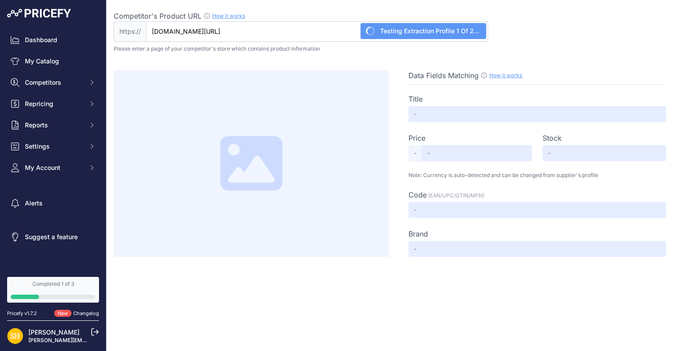
type input "4imprint"
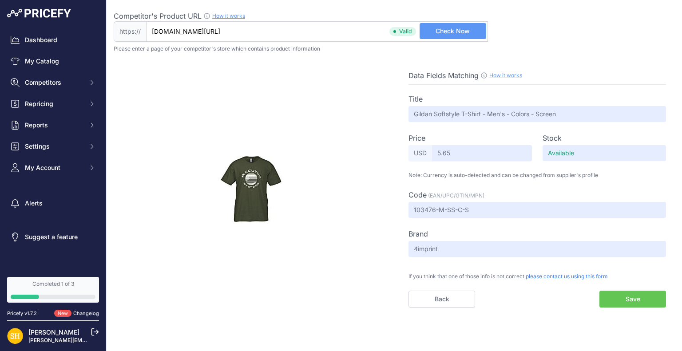
click at [636, 304] on button "Save" at bounding box center [632, 299] width 67 height 17
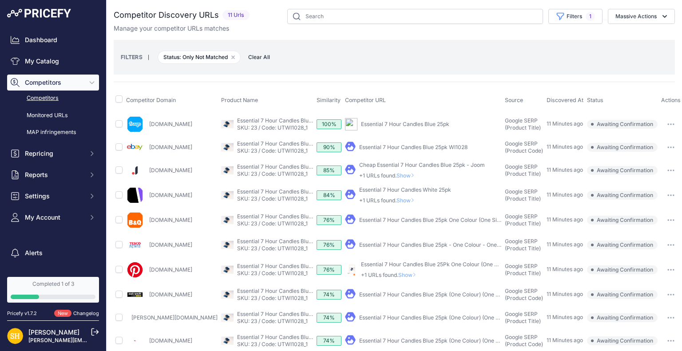
click at [256, 57] on span "Clear All" at bounding box center [259, 57] width 31 height 9
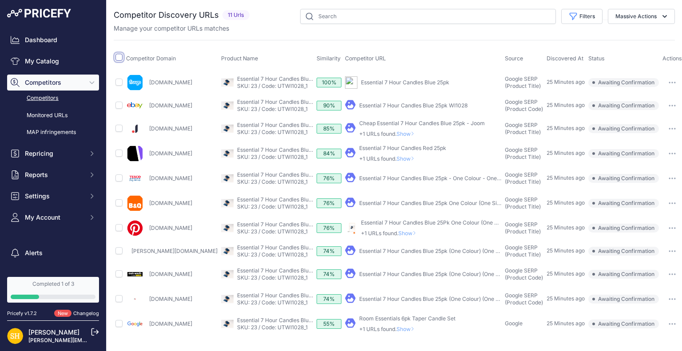
click at [119, 59] on input "checkbox" at bounding box center [118, 57] width 7 height 7
checkbox input "true"
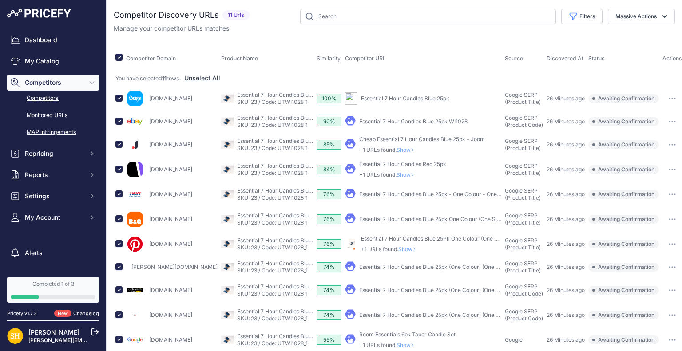
click at [58, 133] on link "MAP infringements" at bounding box center [53, 133] width 92 height 16
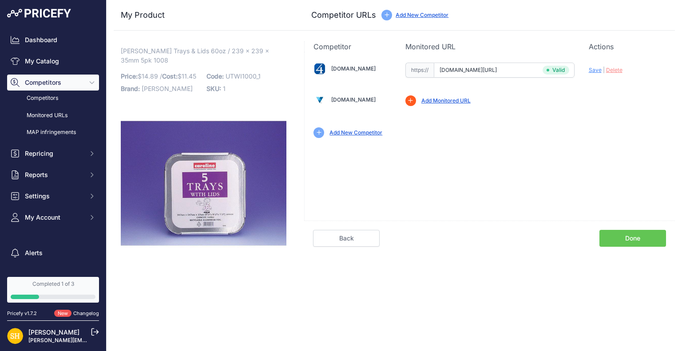
click at [621, 240] on link "Done" at bounding box center [632, 238] width 67 height 17
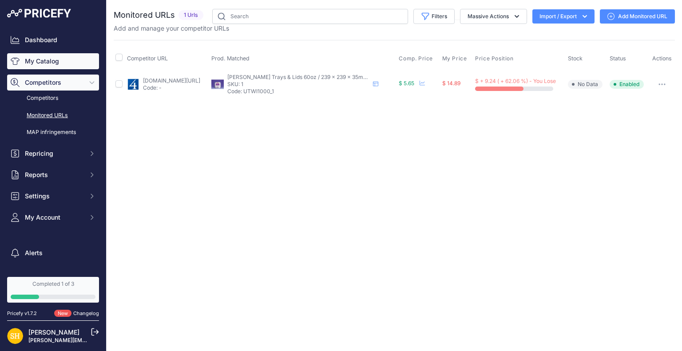
click at [54, 60] on link "My Catalog" at bounding box center [53, 61] width 92 height 16
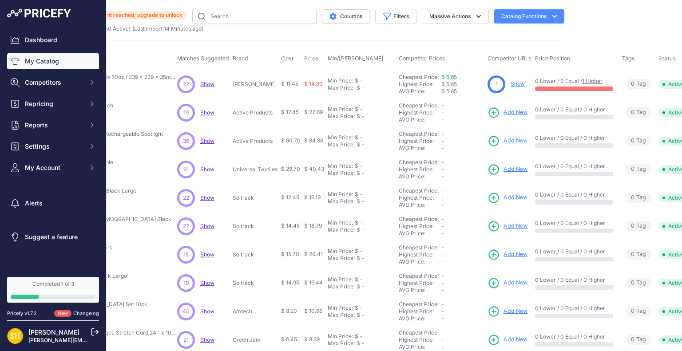
scroll to position [0, 130]
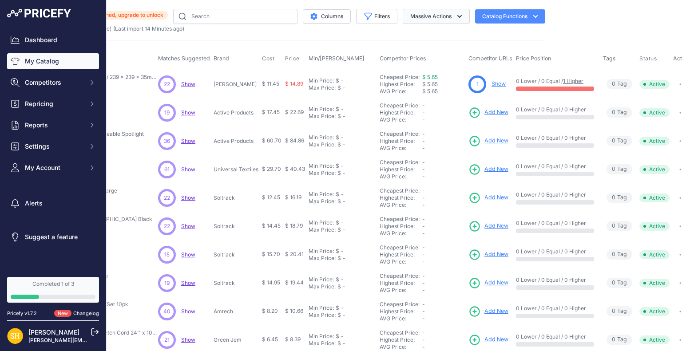
click at [432, 21] on button "Massive Actions" at bounding box center [436, 16] width 67 height 15
click at [499, 16] on button "Catalog Functions" at bounding box center [510, 16] width 70 height 14
click at [477, 50] on div "Export" at bounding box center [494, 51] width 99 height 16
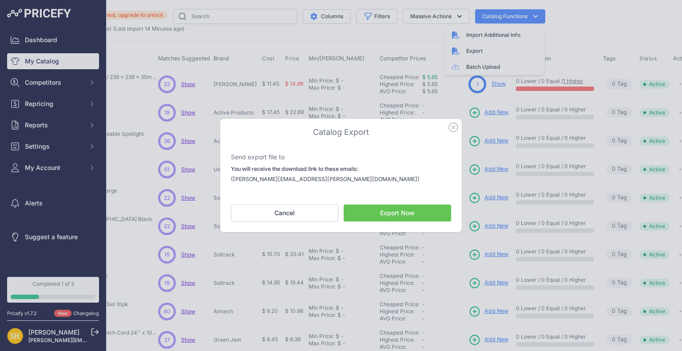
click at [387, 209] on button "Export Now" at bounding box center [397, 213] width 107 height 17
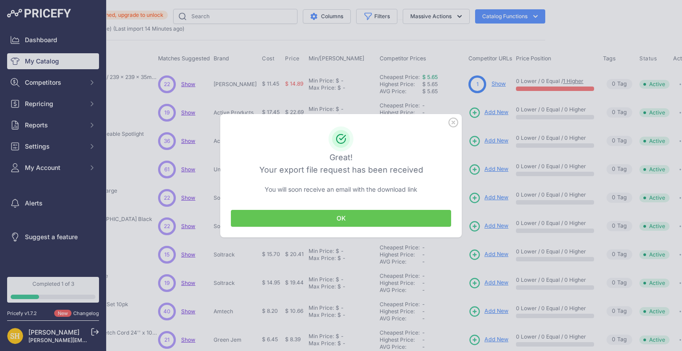
click at [382, 218] on button "OK" at bounding box center [341, 218] width 220 height 17
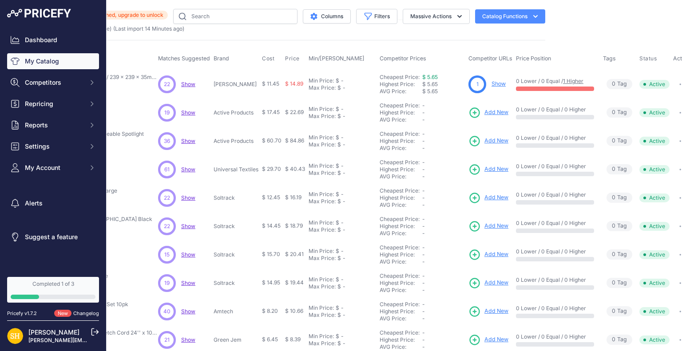
click at [531, 17] on icon "button" at bounding box center [535, 16] width 9 height 9
click at [444, 17] on button "Massive Actions" at bounding box center [436, 16] width 67 height 15
click at [432, 37] on button "Enable" at bounding box center [434, 37] width 71 height 16
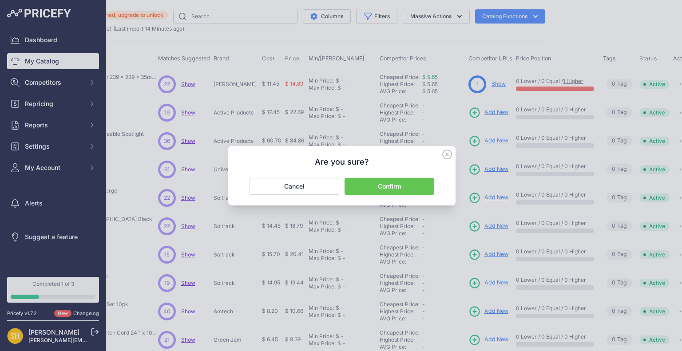
click at [396, 182] on button "Confirm" at bounding box center [389, 186] width 90 height 17
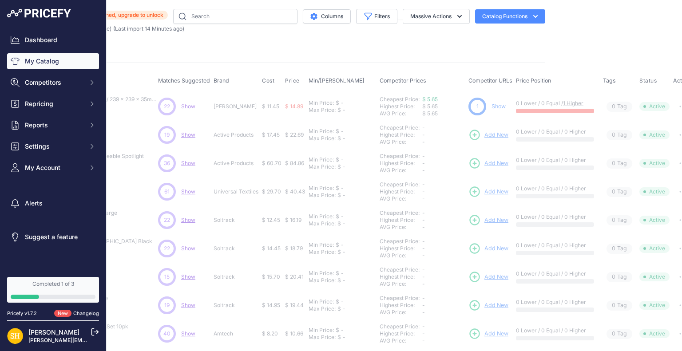
click at [515, 16] on button "Catalog Functions" at bounding box center [510, 16] width 70 height 14
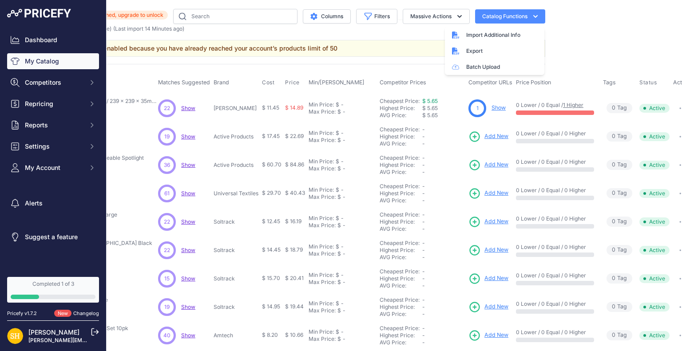
scroll to position [0, 0]
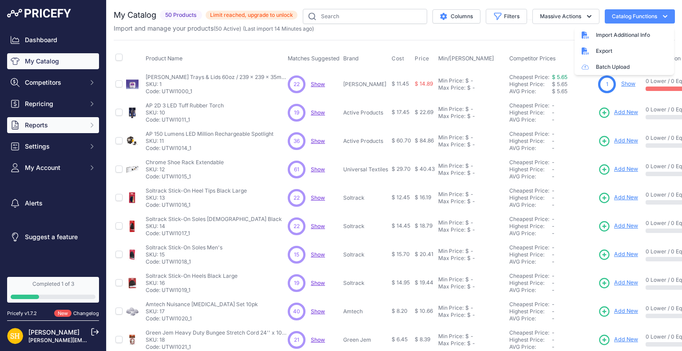
click at [32, 127] on span "Reports" at bounding box center [54, 125] width 58 height 9
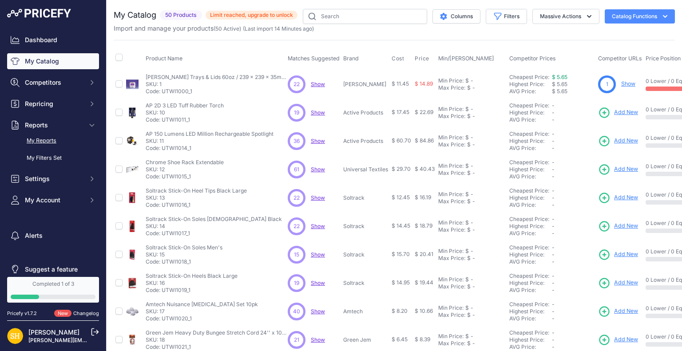
click at [48, 143] on link "My Reports" at bounding box center [53, 141] width 92 height 16
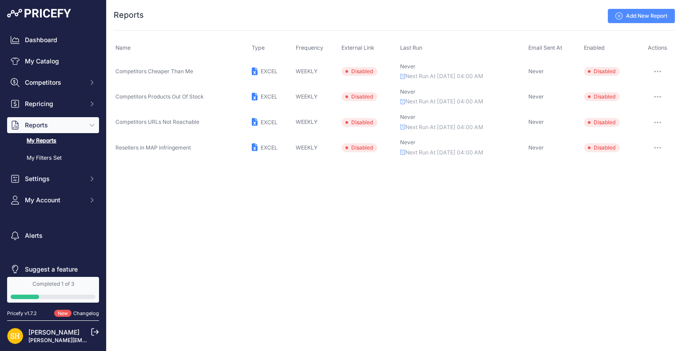
click at [655, 71] on icon "button" at bounding box center [655, 71] width 1 height 1
click at [645, 106] on button "Send report now" at bounding box center [644, 104] width 57 height 14
click at [70, 85] on span "Competitors" at bounding box center [54, 82] width 58 height 9
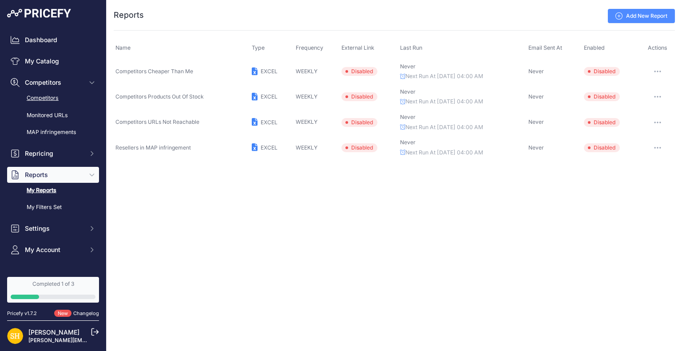
click at [52, 95] on link "Competitors" at bounding box center [53, 99] width 92 height 16
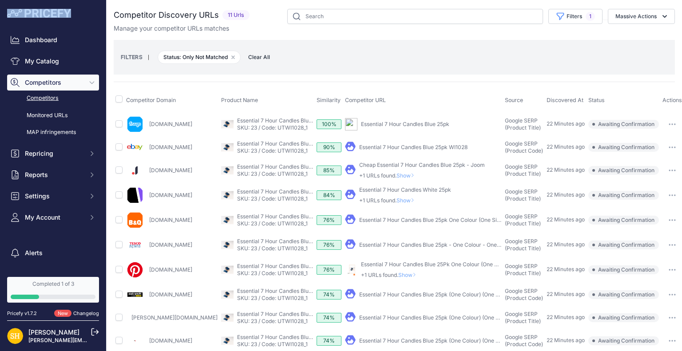
drag, startPoint x: 77, startPoint y: 11, endPoint x: 12, endPoint y: 19, distance: 65.3
click at [12, 19] on div "Dashboard My Catalog Competitors Competitors Monitored URLs MAP infringements R…" at bounding box center [53, 136] width 106 height 273
copy link
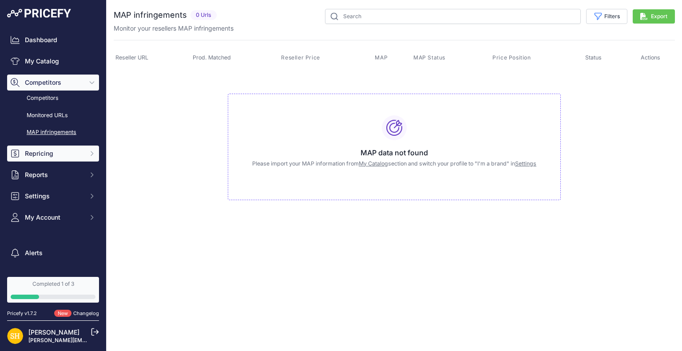
click at [39, 155] on span "Repricing" at bounding box center [54, 153] width 58 height 9
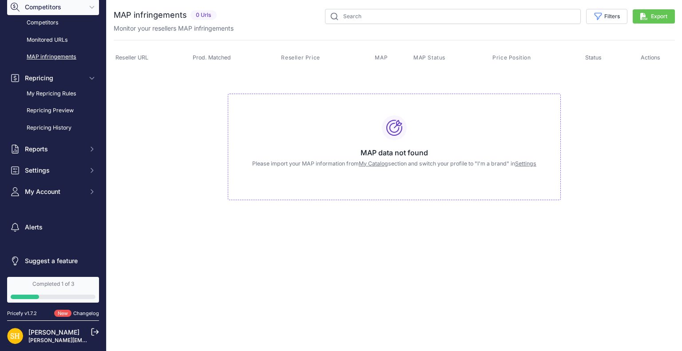
scroll to position [78, 0]
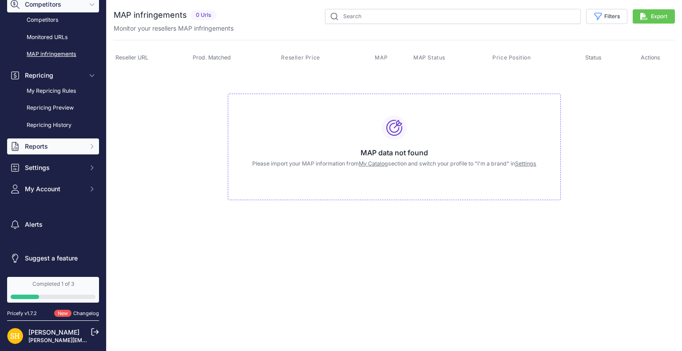
click at [67, 149] on span "Reports" at bounding box center [54, 146] width 58 height 9
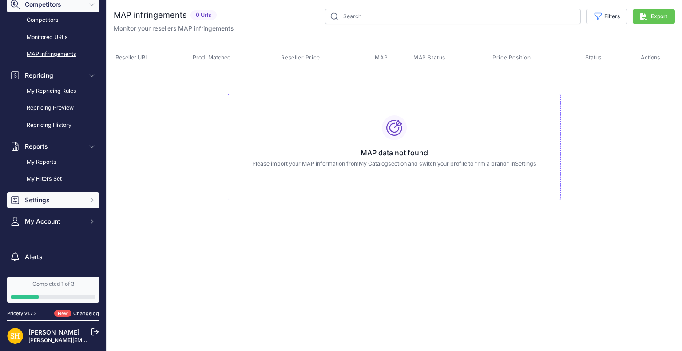
click at [64, 193] on button "Settings" at bounding box center [53, 200] width 92 height 16
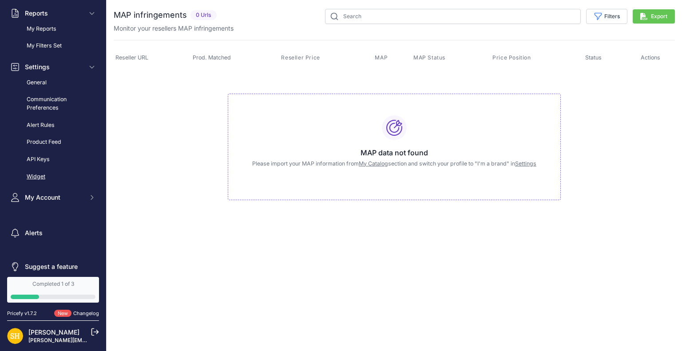
scroll to position [220, 0]
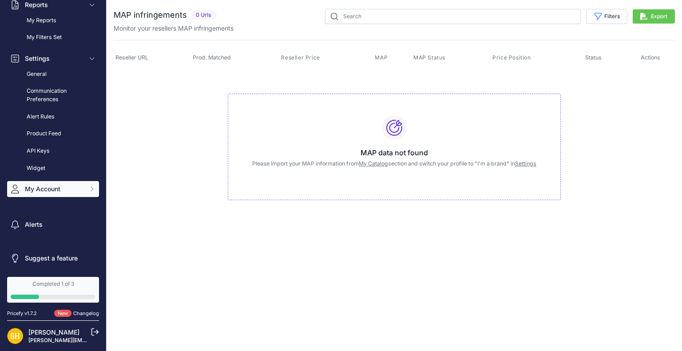
click at [76, 190] on button "My Account" at bounding box center [53, 189] width 92 height 16
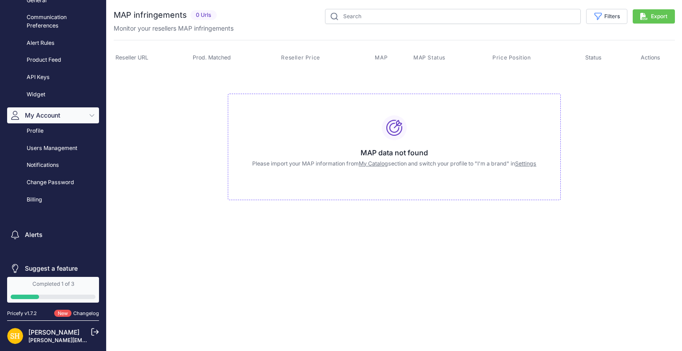
scroll to position [304, 0]
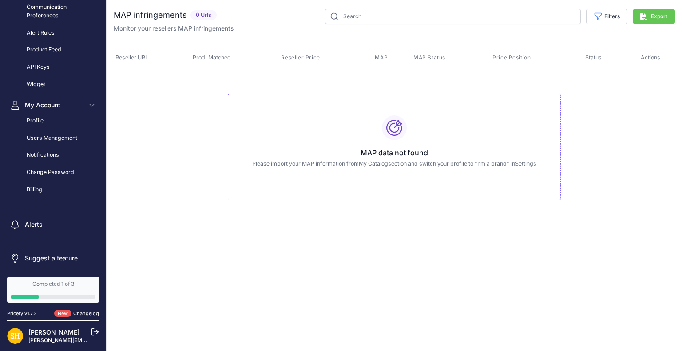
click at [42, 190] on link "Billing" at bounding box center [53, 190] width 92 height 16
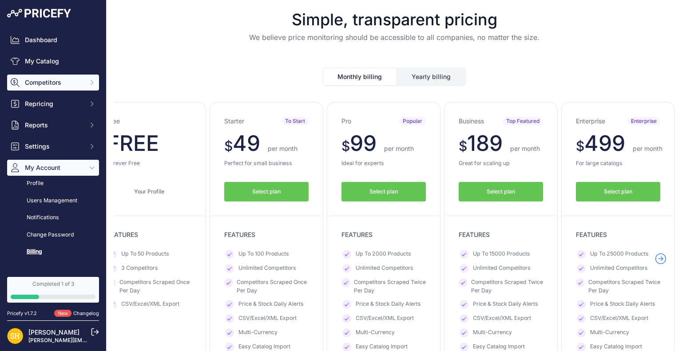
click at [72, 81] on span "Competitors" at bounding box center [54, 82] width 58 height 9
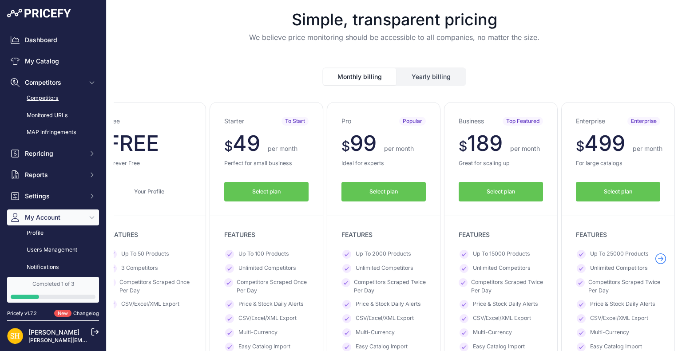
click at [50, 96] on link "Competitors" at bounding box center [53, 99] width 92 height 16
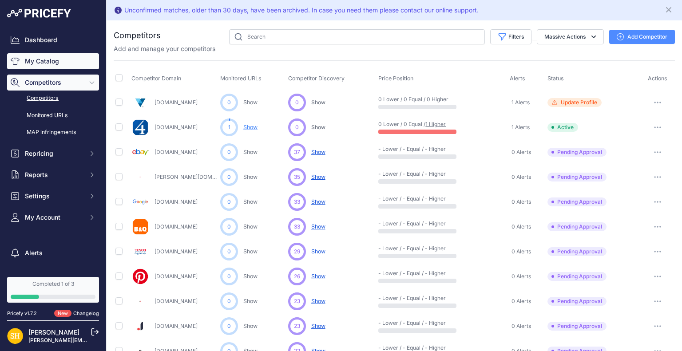
click at [59, 65] on link "My Catalog" at bounding box center [53, 61] width 92 height 16
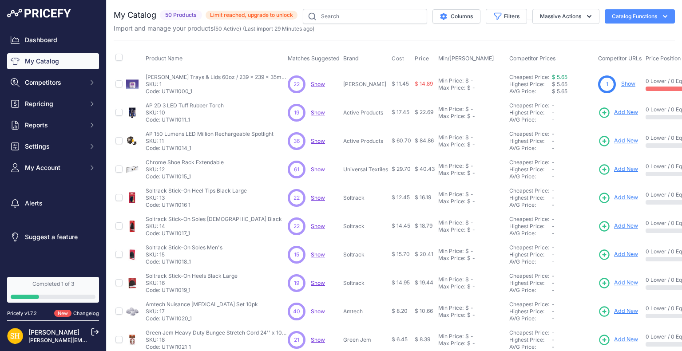
click at [124, 59] on th at bounding box center [134, 59] width 20 height 22
click at [120, 57] on input "checkbox" at bounding box center [118, 57] width 7 height 7
checkbox input "true"
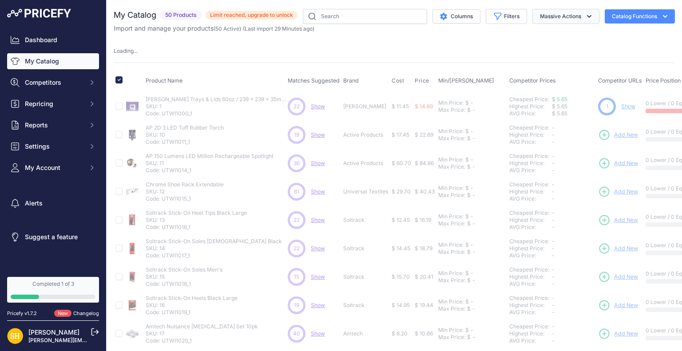
click at [565, 19] on button "Massive Actions" at bounding box center [565, 16] width 67 height 15
click at [540, 67] on span "Delete" at bounding box center [544, 69] width 19 height 8
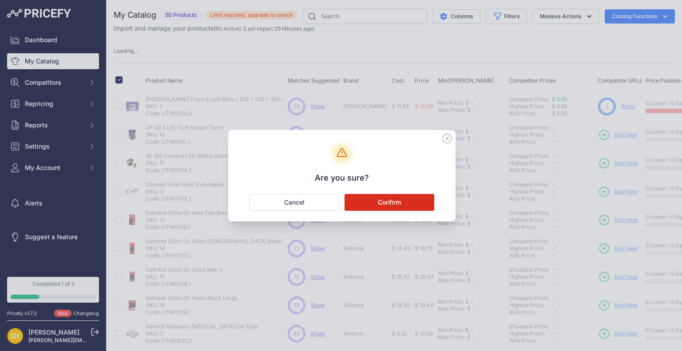
click at [379, 202] on button "Confirm" at bounding box center [389, 202] width 90 height 17
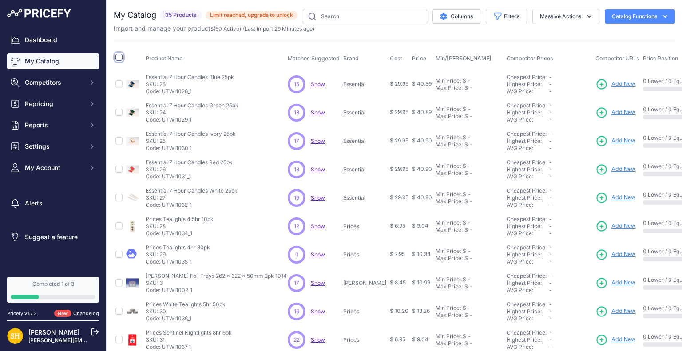
click at [121, 59] on input "checkbox" at bounding box center [118, 57] width 7 height 7
checkbox input "true"
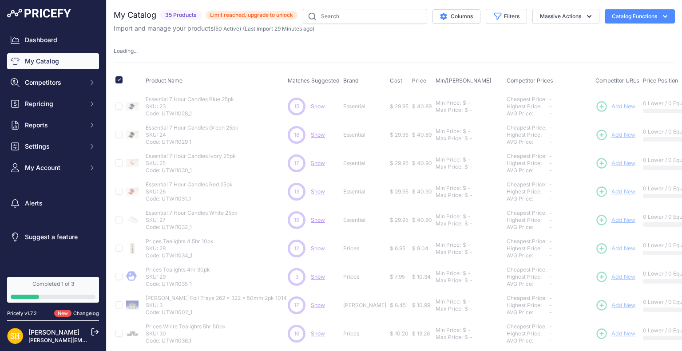
click at [624, 16] on button "Catalog Functions" at bounding box center [640, 16] width 70 height 14
click at [467, 44] on div "My Catalog 35 Products" at bounding box center [394, 278] width 561 height 538
click at [561, 14] on button "Massive Actions" at bounding box center [565, 16] width 67 height 15
click at [540, 69] on span "Delete" at bounding box center [544, 69] width 19 height 8
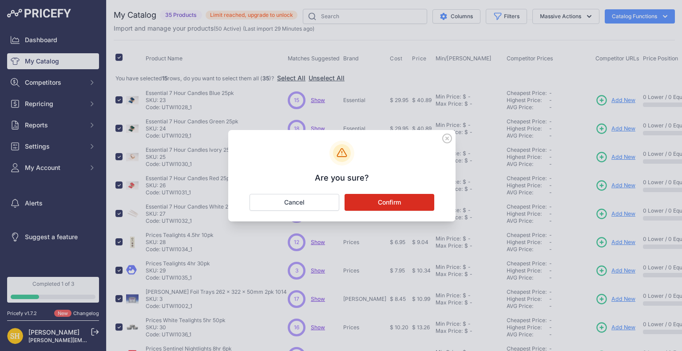
click at [382, 203] on button "Confirm" at bounding box center [389, 202] width 90 height 17
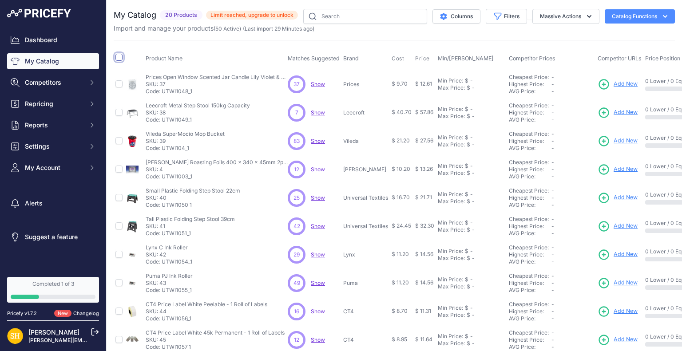
click at [119, 60] on input "checkbox" at bounding box center [118, 57] width 7 height 7
checkbox input "true"
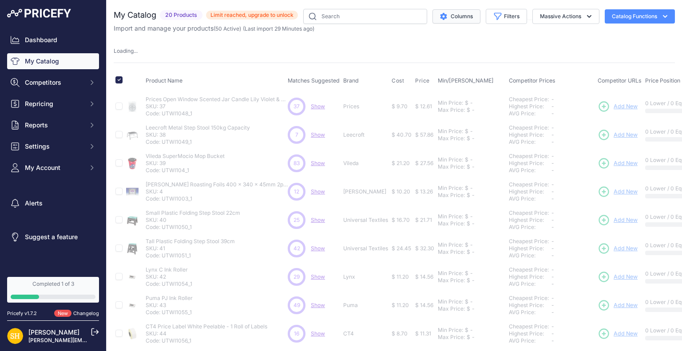
click at [460, 18] on button "Columns" at bounding box center [456, 16] width 48 height 14
click at [558, 12] on button "Massive Actions" at bounding box center [565, 16] width 67 height 15
click at [542, 66] on span "Delete" at bounding box center [544, 69] width 19 height 8
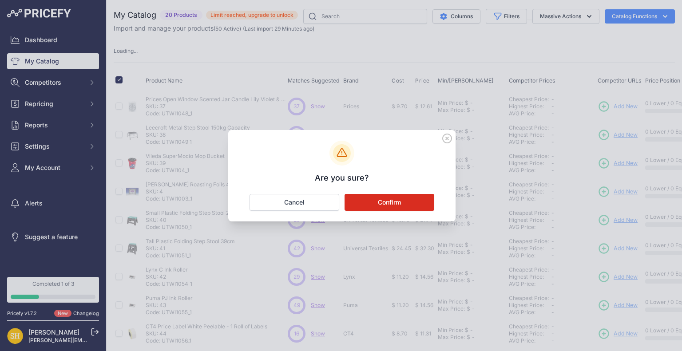
click at [406, 202] on button "Confirm" at bounding box center [389, 202] width 90 height 17
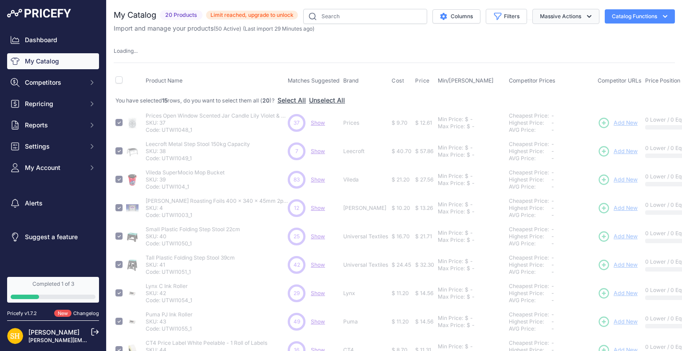
checkbox input "false"
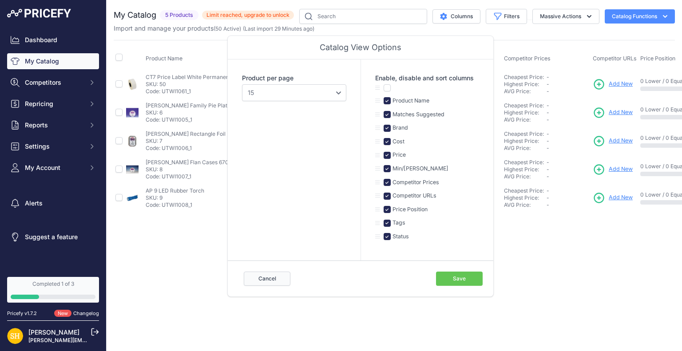
click at [281, 278] on button "Cancel" at bounding box center [267, 279] width 47 height 14
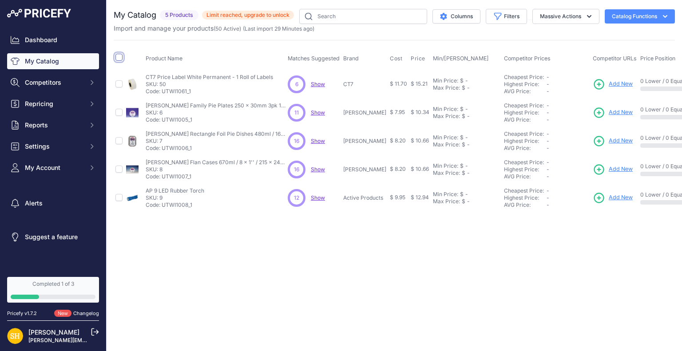
click at [121, 58] on input "checkbox" at bounding box center [118, 57] width 7 height 7
checkbox input "true"
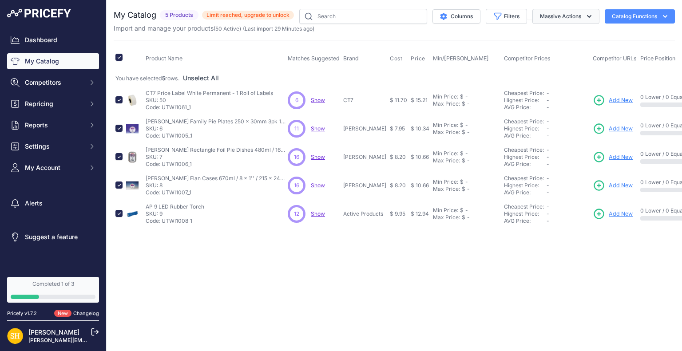
click at [553, 15] on button "Massive Actions" at bounding box center [565, 16] width 67 height 15
click at [543, 73] on button "Delete" at bounding box center [563, 69] width 71 height 16
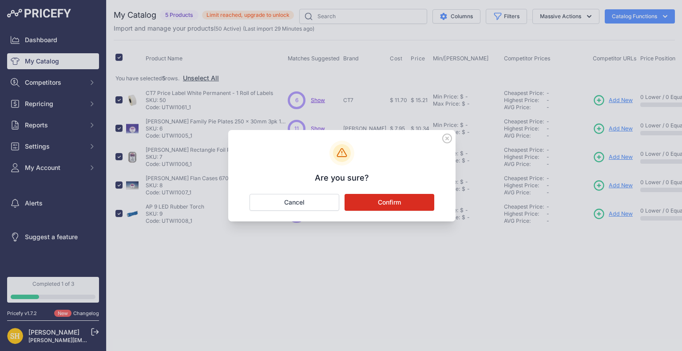
click at [381, 199] on button "Confirm" at bounding box center [389, 202] width 90 height 17
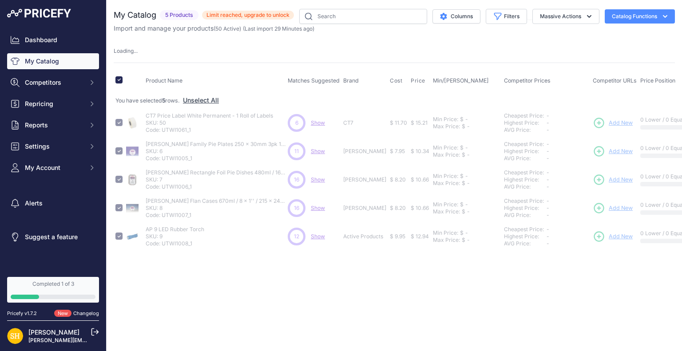
checkbox input "false"
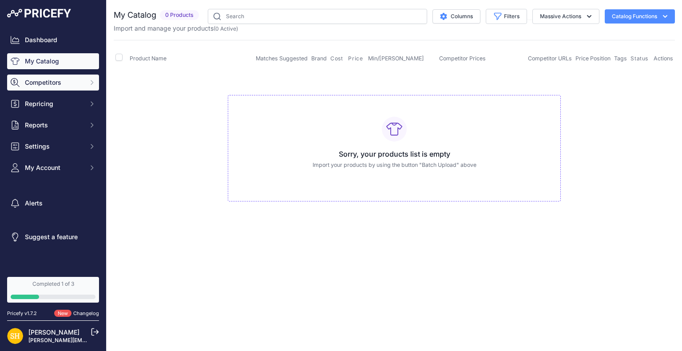
click at [41, 82] on span "Competitors" at bounding box center [54, 82] width 58 height 9
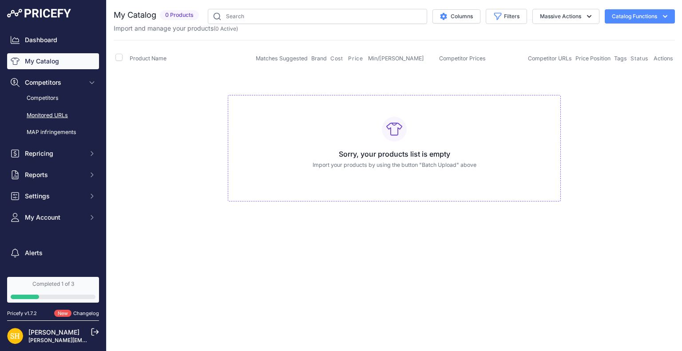
click at [44, 113] on link "Monitored URLs" at bounding box center [53, 116] width 92 height 16
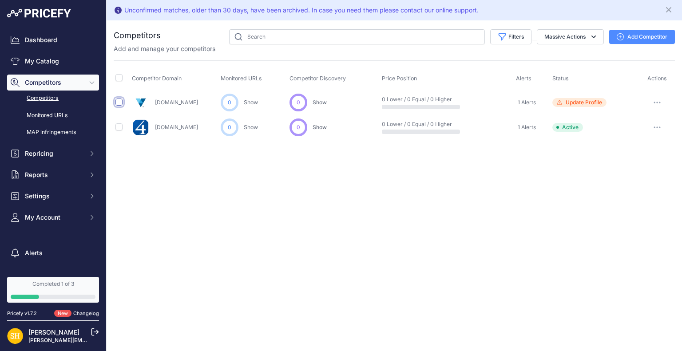
click at [122, 103] on input "checkbox" at bounding box center [118, 102] width 7 height 7
checkbox input "true"
